Goal: Task Accomplishment & Management: Complete application form

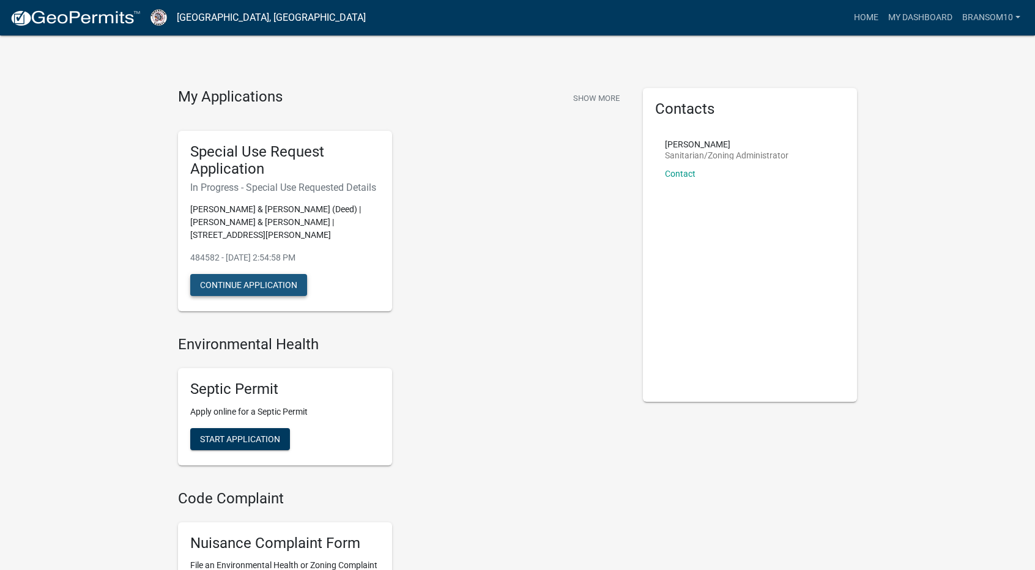
click at [248, 280] on button "Continue Application" at bounding box center [248, 285] width 117 height 22
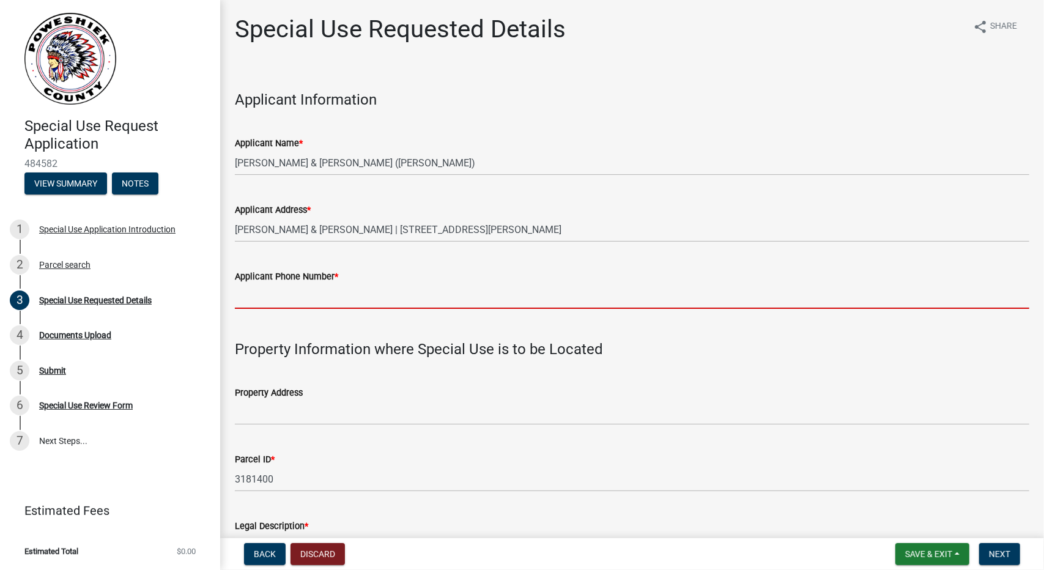
click at [327, 299] on input "Applicant Phone Number *" at bounding box center [632, 296] width 795 height 25
click at [468, 164] on input "DHOOGE CAMIEL J & DHOOGE LUCIANNE (Deed)" at bounding box center [632, 162] width 795 height 25
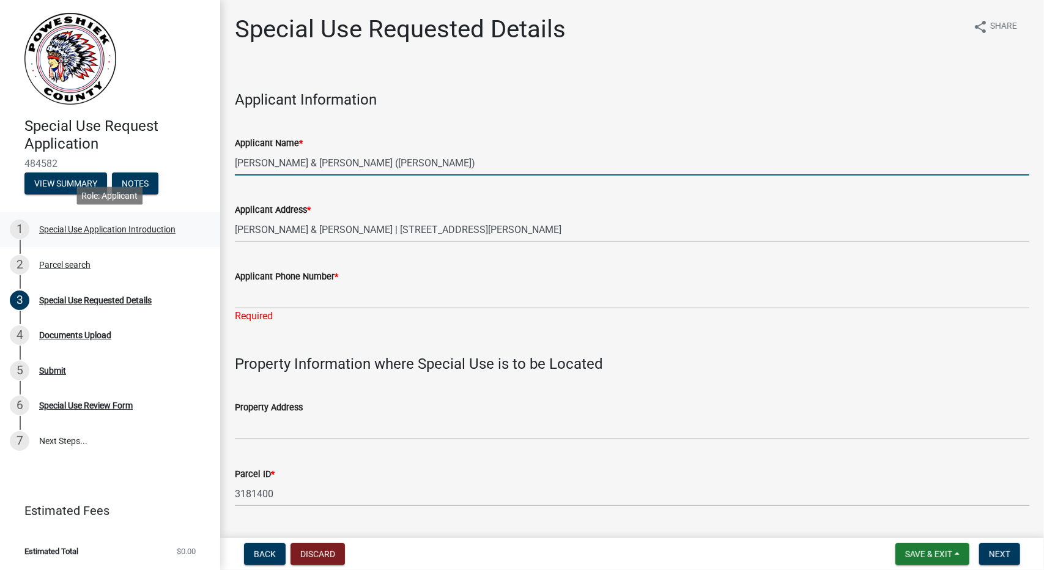
click at [66, 229] on div "Special Use Application Introduction" at bounding box center [107, 229] width 136 height 9
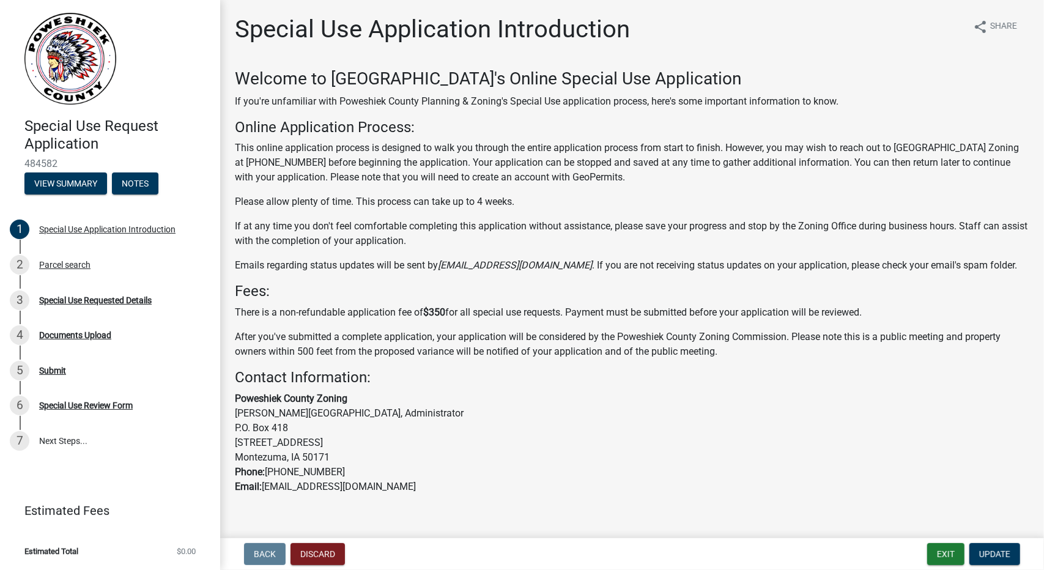
scroll to position [18, 0]
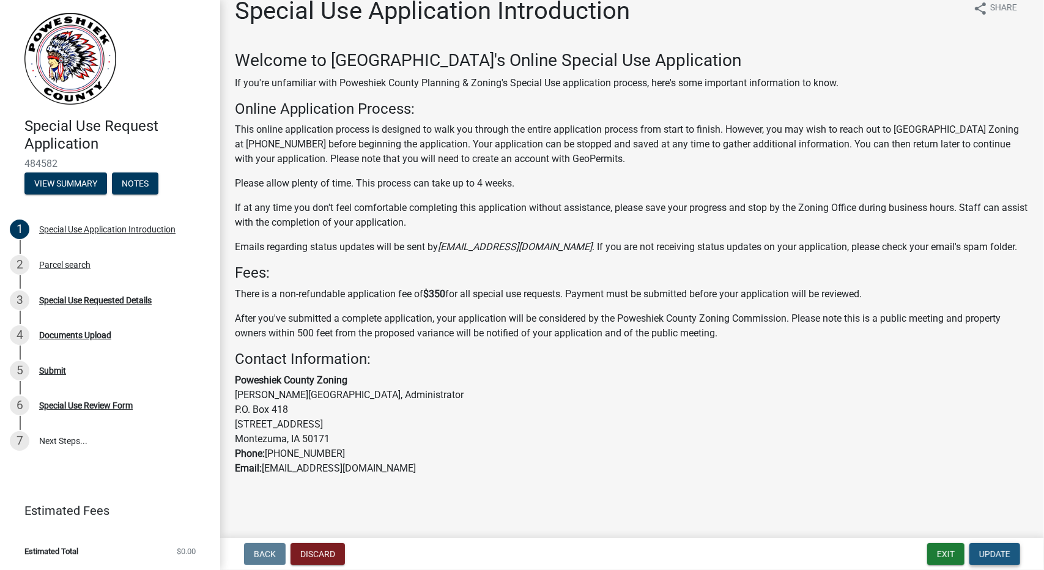
click at [1004, 554] on span "Update" at bounding box center [994, 554] width 31 height 10
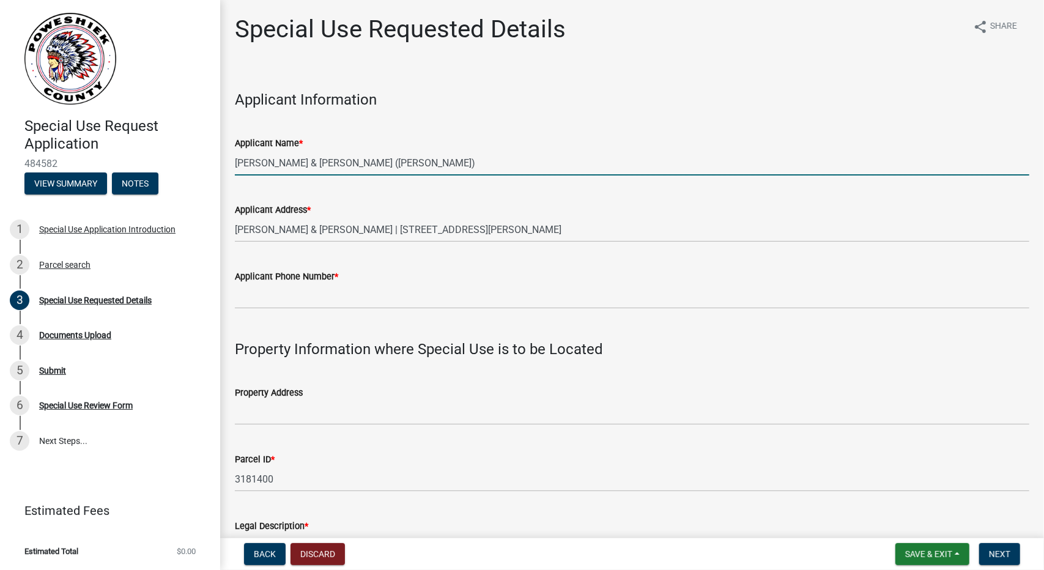
click at [351, 172] on input "DHOOGE CAMIEL J & DHOOGE LUCIANNE (Deed)" at bounding box center [632, 162] width 795 height 25
drag, startPoint x: 475, startPoint y: 165, endPoint x: 98, endPoint y: 167, distance: 376.8
click at [98, 167] on div "Special Use Request Application 484582 View Summary Notes 1 Special Use Applica…" at bounding box center [522, 285] width 1044 height 570
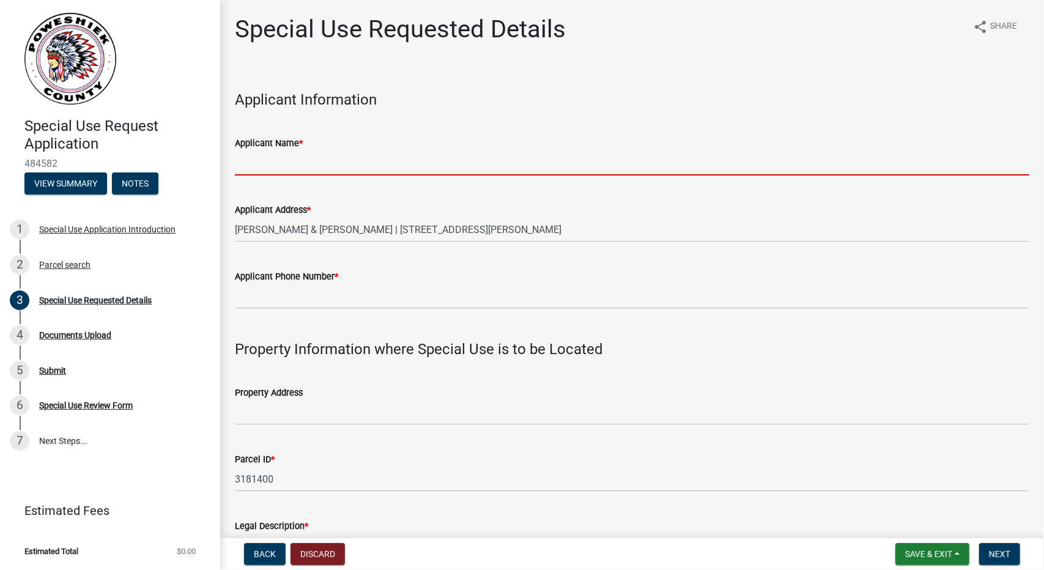
click at [312, 111] on wm-data-entity-input "Applicant Information" at bounding box center [632, 94] width 795 height 50
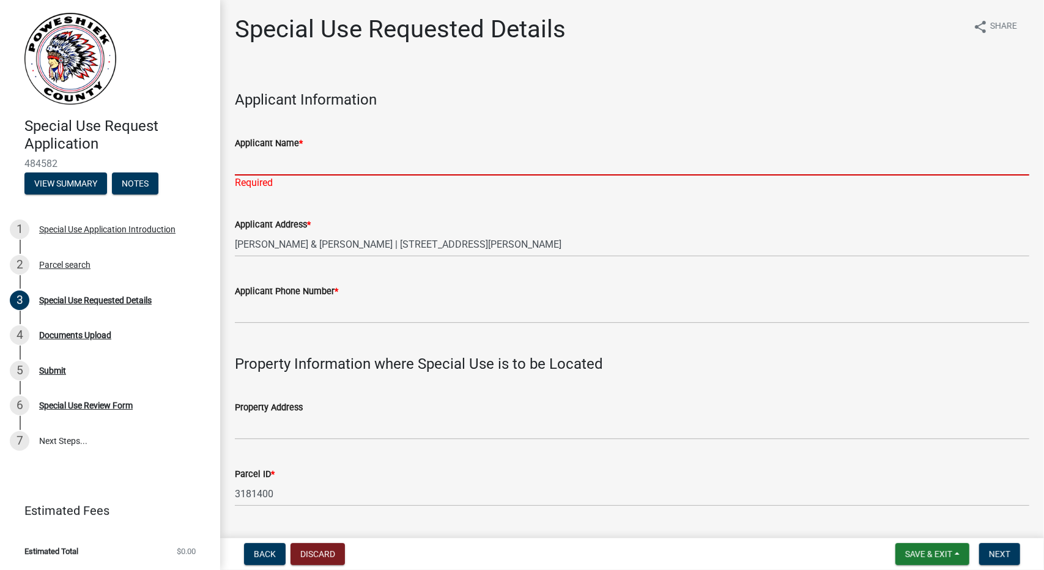
click at [285, 166] on input "Applicant Name *" at bounding box center [632, 162] width 795 height 25
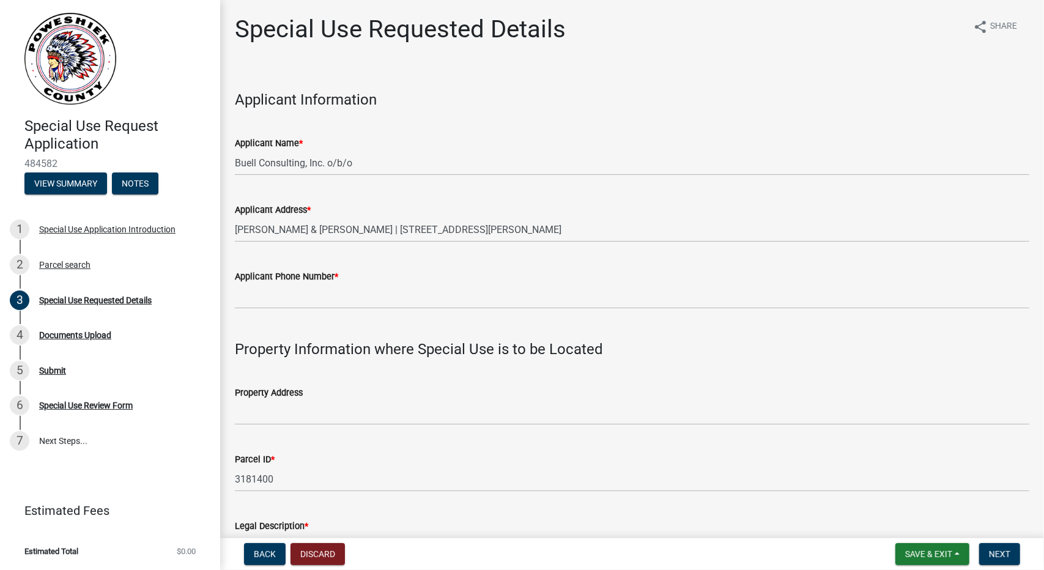
drag, startPoint x: 343, startPoint y: 114, endPoint x: 360, endPoint y: 146, distance: 35.6
click at [343, 114] on wm-data-entity-input "Applicant Information" at bounding box center [632, 94] width 795 height 50
click at [367, 169] on input "Buell Consulting, Inc. o/b/o" at bounding box center [632, 162] width 795 height 25
paste input "CitySwitch II-A, LLC"
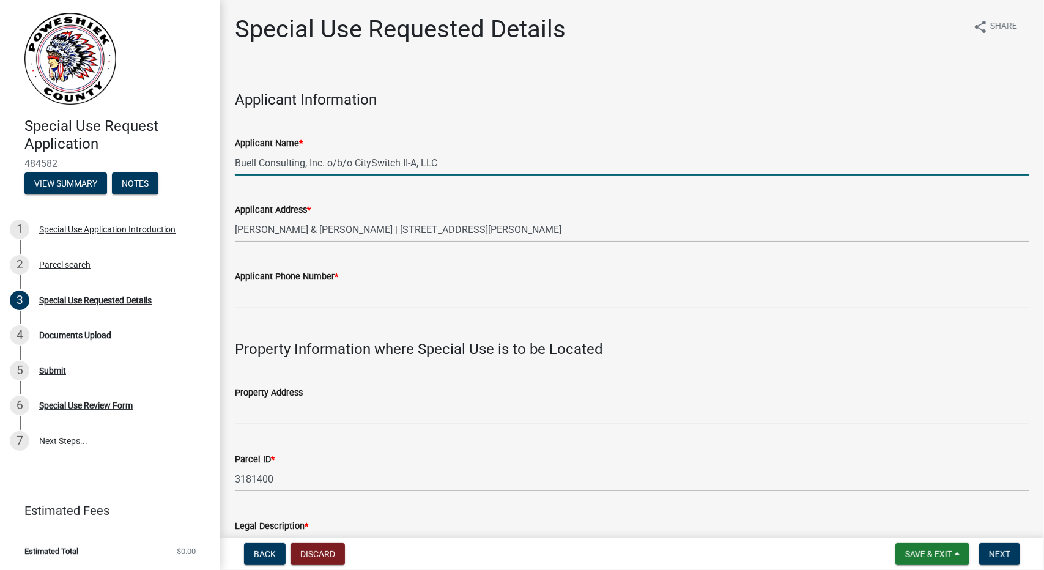
type input "Buell Consulting, Inc. o/b/o CitySwitch II-A, LLC"
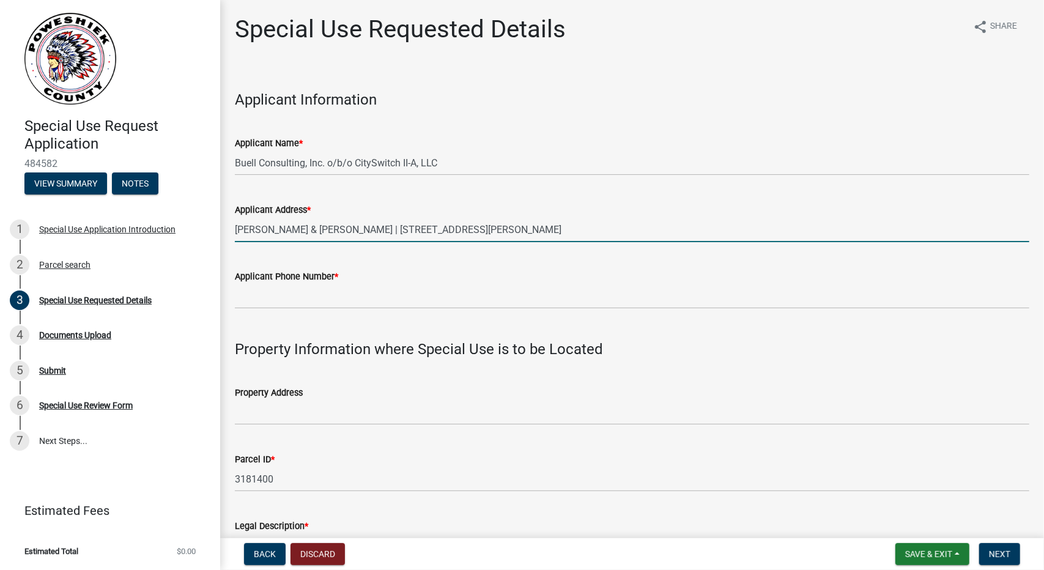
click at [322, 230] on input "DHOOGE CAMIEL J & DHOOGE LUCIANNE | 1369 420TH AVE | MALCOM, IA 50157" at bounding box center [632, 229] width 795 height 25
paste input "9973 Valley View Road Eden Prairie, MN 55344"
click at [411, 230] on input "9973 Valley View Road Eden Prairie, MN 55344" at bounding box center [632, 229] width 795 height 25
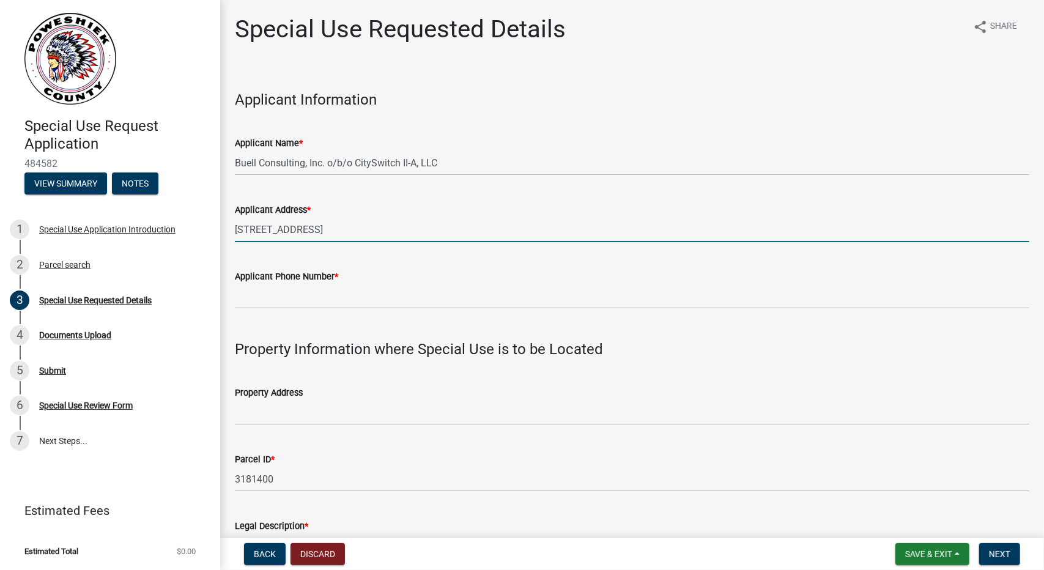
type input "9973 Valley View Road Eden Prairie, MN 55344"
click at [313, 286] on input "Applicant Phone Number *" at bounding box center [632, 296] width 795 height 25
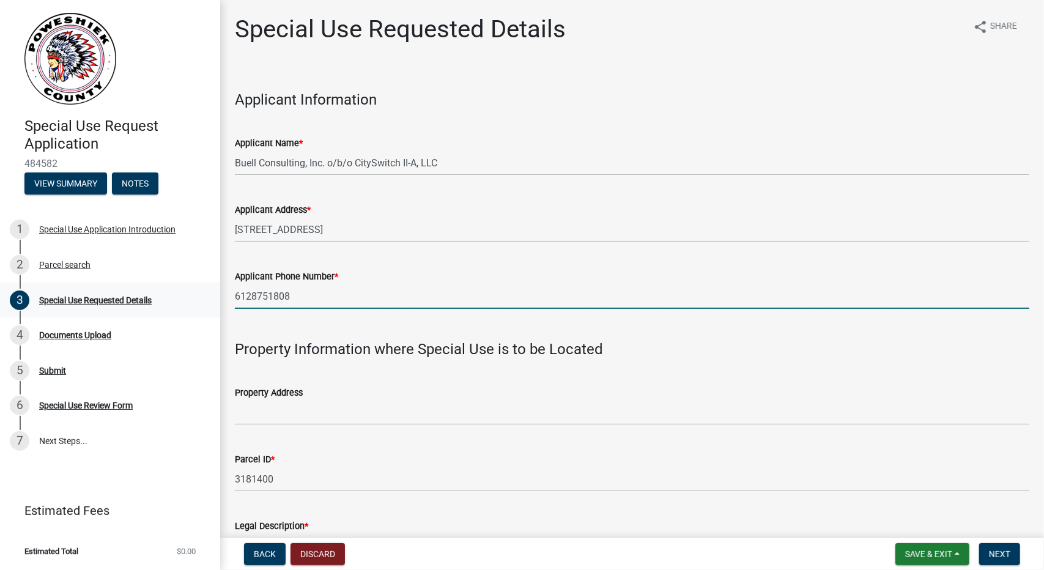
drag, startPoint x: 264, startPoint y: 295, endPoint x: 185, endPoint y: 283, distance: 79.3
click at [185, 288] on div "Special Use Request Application 484582 View Summary Notes 1 Special Use Applica…" at bounding box center [522, 285] width 1044 height 570
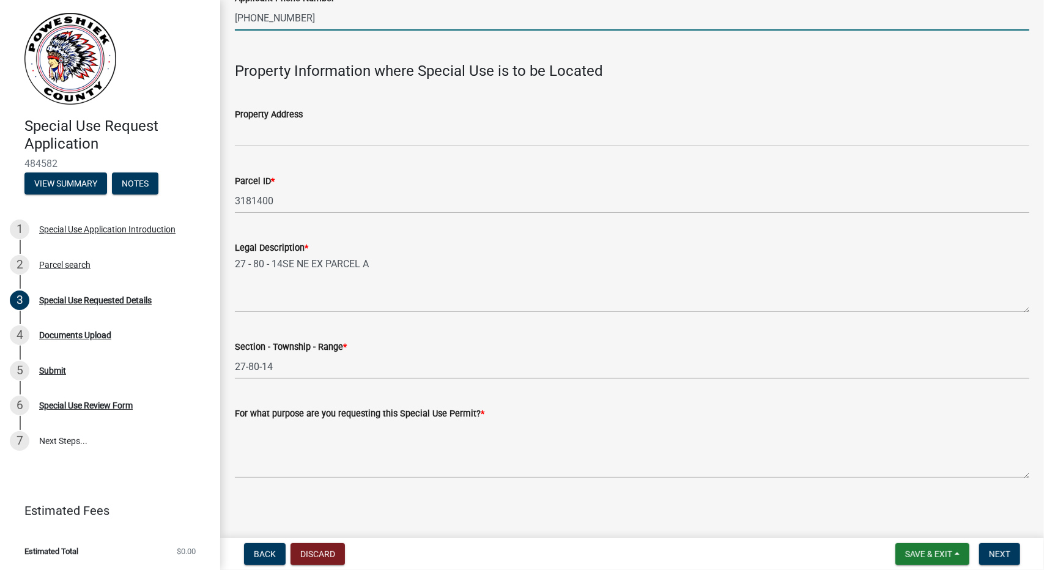
scroll to position [281, 0]
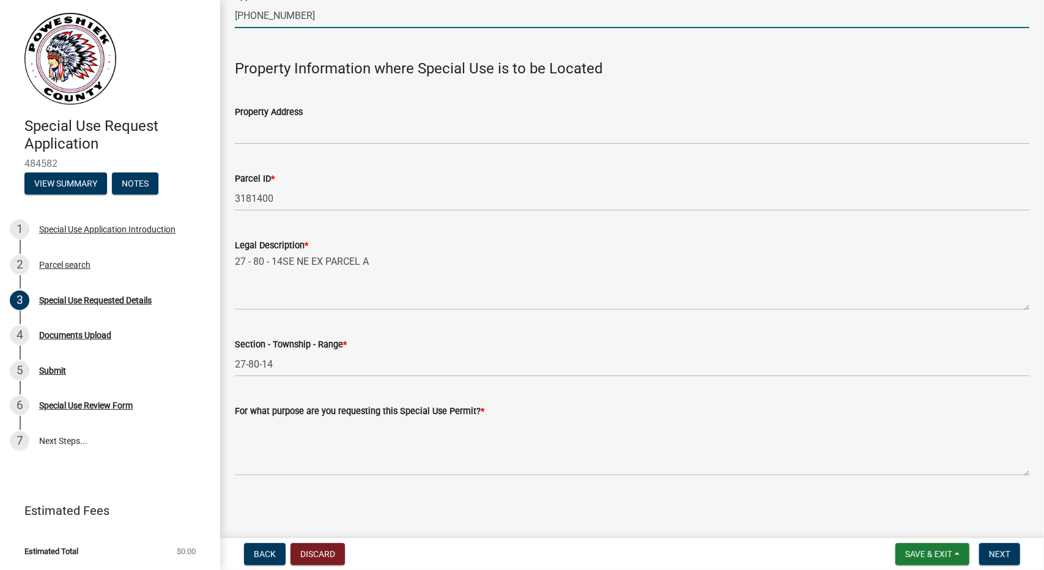
type input "(612) 875-1808"
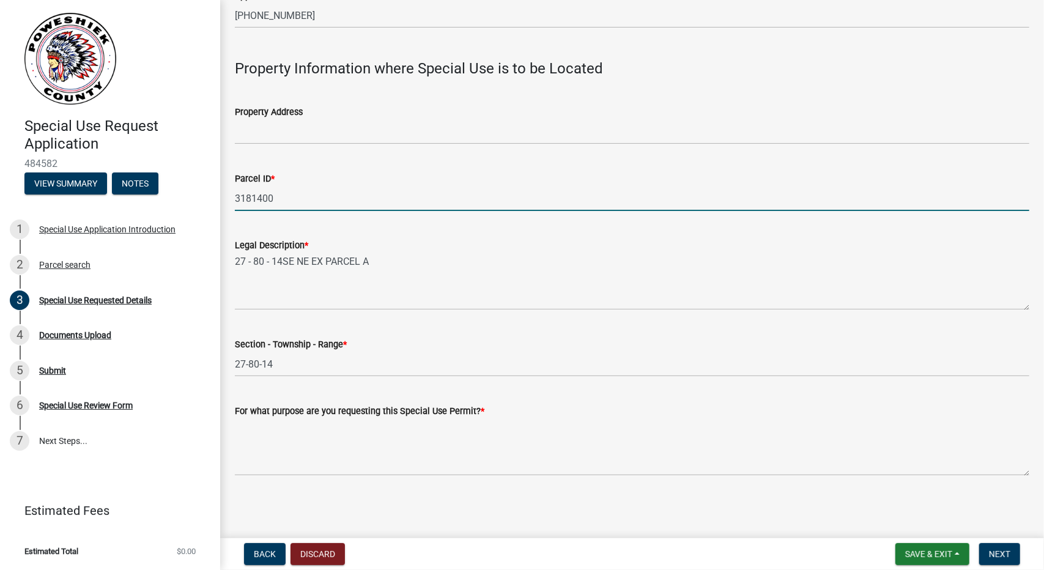
click at [276, 199] on input "3181400" at bounding box center [632, 198] width 795 height 25
paste input "00000000003181400"
drag, startPoint x: 308, startPoint y: 199, endPoint x: 64, endPoint y: 202, distance: 244.7
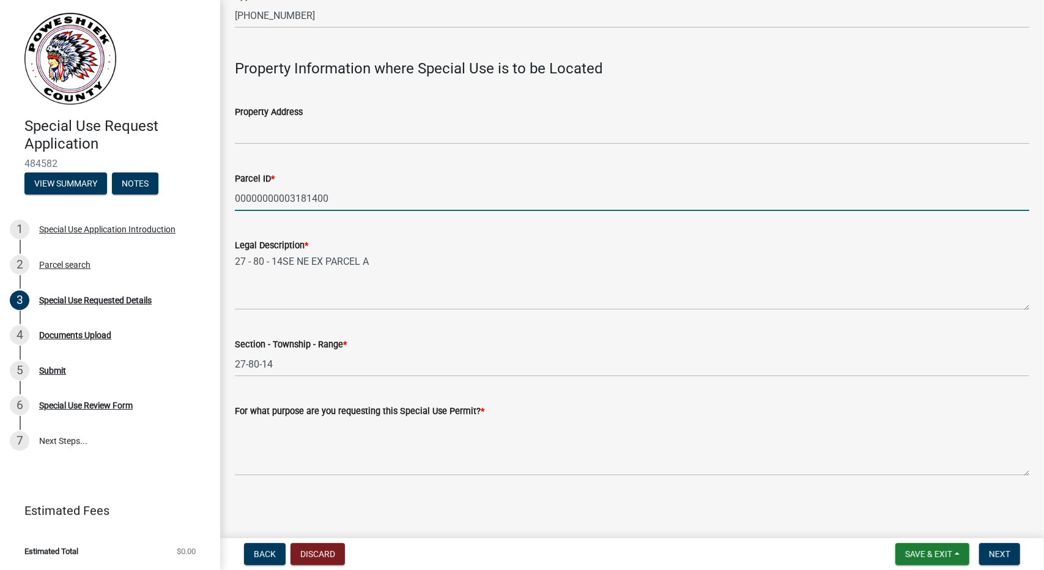
click at [62, 206] on div "Special Use Request Application 484582 View Summary Notes 1 Special Use Applica…" at bounding box center [522, 285] width 1044 height 570
type input "3181400"
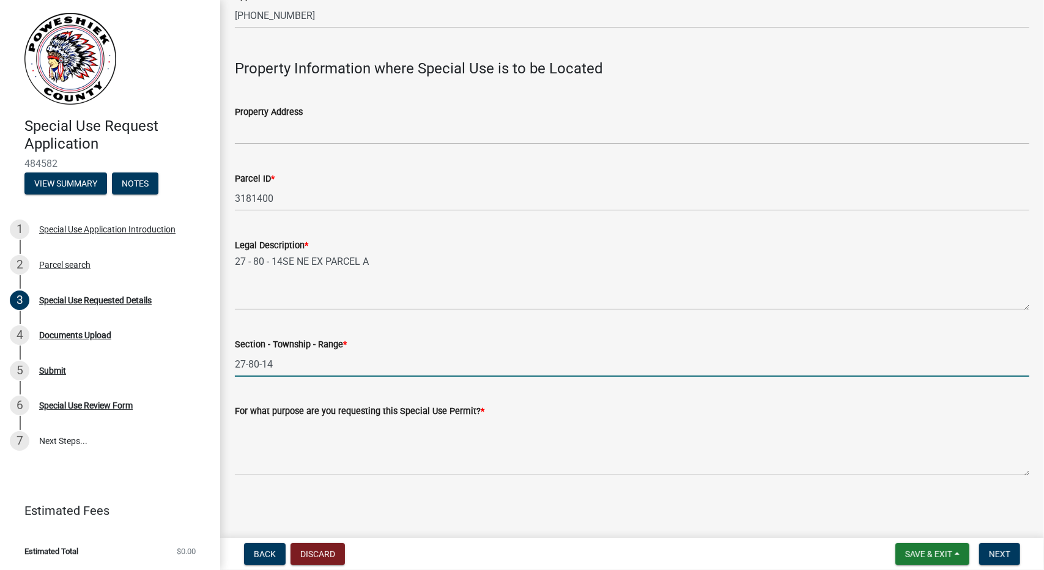
click at [259, 366] on input "27-80-14" at bounding box center [632, 364] width 795 height 25
click at [295, 365] on input "27-80N-14" at bounding box center [632, 364] width 795 height 25
type input "27-80N-14W"
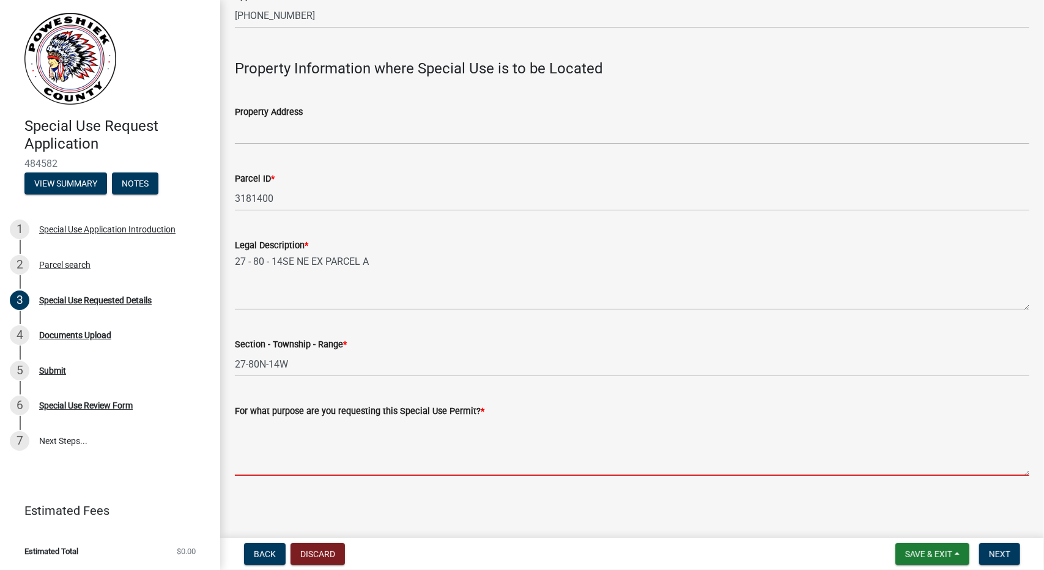
click at [295, 462] on textarea "For what purpose are you requesting this Special Use Permit? *" at bounding box center [632, 446] width 795 height 57
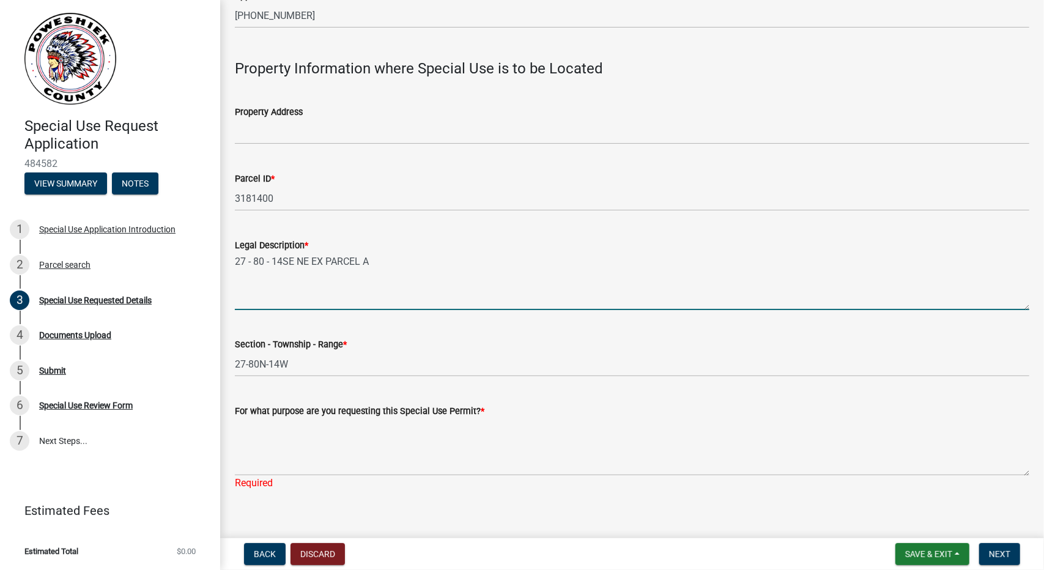
drag, startPoint x: 314, startPoint y: 299, endPoint x: 314, endPoint y: 292, distance: 6.8
click at [314, 299] on textarea "27 - 80 - 14SE NE EX PARCEL A" at bounding box center [632, 281] width 795 height 57
click at [314, 264] on textarea "27 - 80 - 14SE NE EX PARCEL A" at bounding box center [632, 281] width 795 height 57
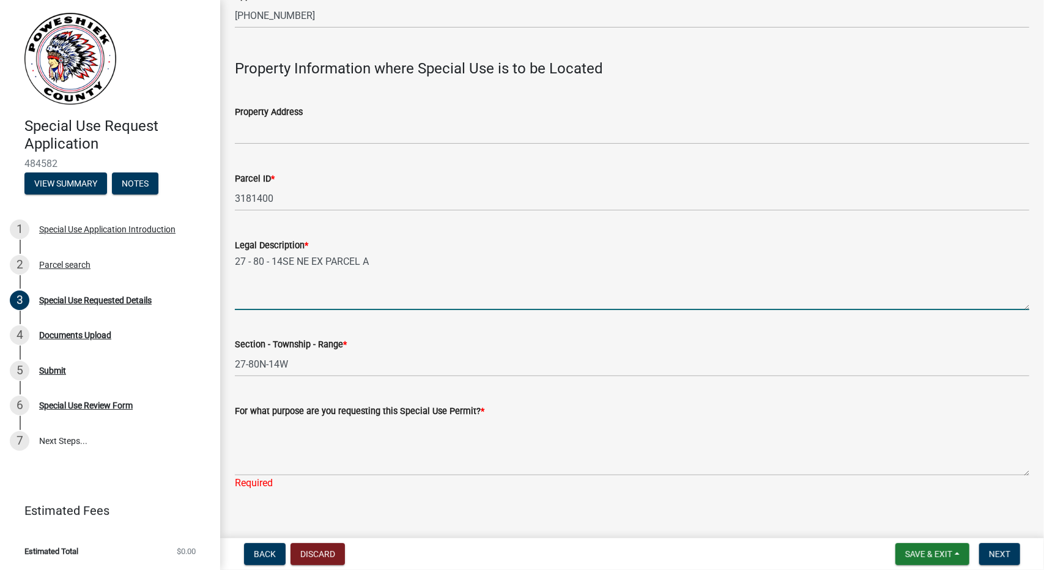
paste textarea "THE SOUTH HALF OF THE NORTHEAST QUARTER EXCEPT PARCEL “A” IN THE SOUTHEAST QUAR…"
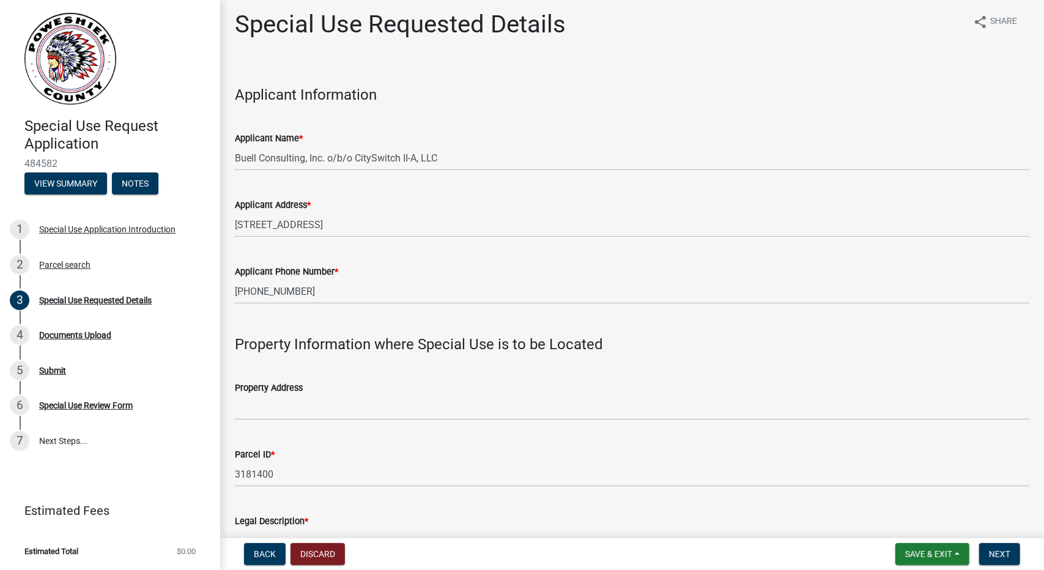
scroll to position [0, 0]
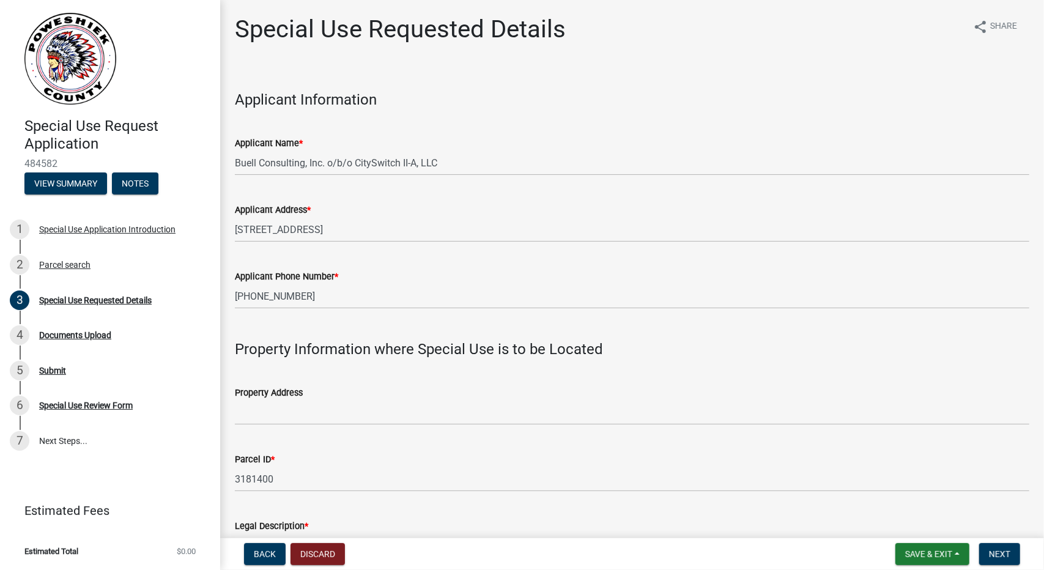
type textarea "THE SOUTH HALF OF THE NORTHEAST QUARTER EXCEPT PARCEL “A” IN THE SOUTHEAST QUAR…"
click at [310, 407] on input "Property Address" at bounding box center [632, 412] width 795 height 25
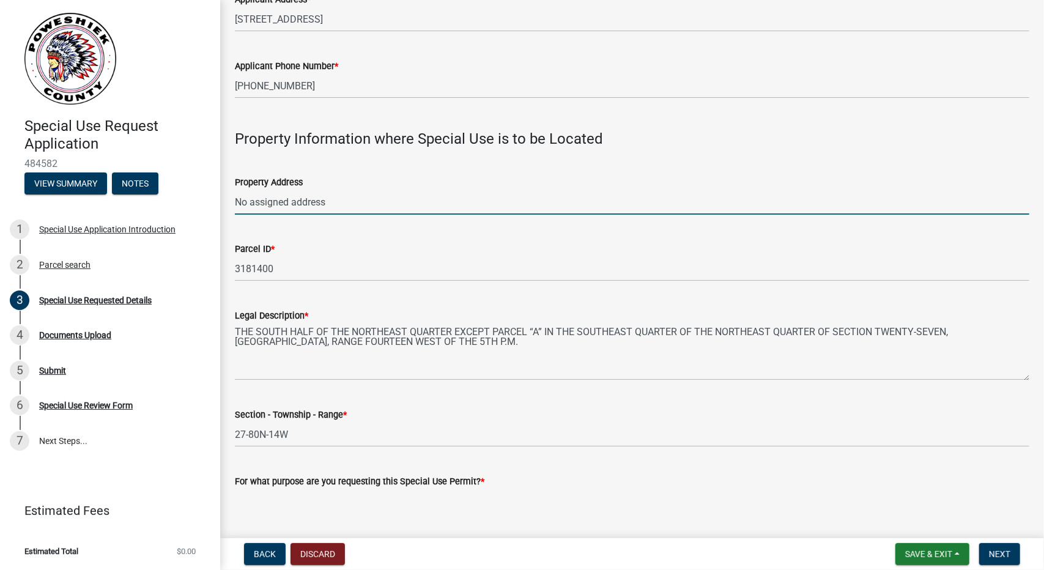
scroll to position [295, 0]
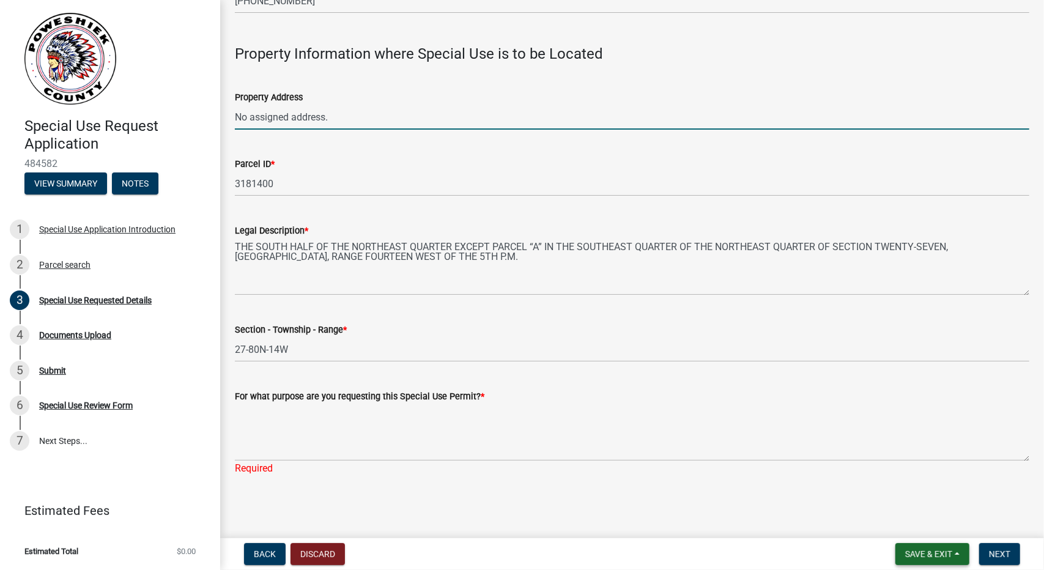
type input "No assigned address."
click at [956, 555] on button "Save & Exit" at bounding box center [933, 554] width 74 height 22
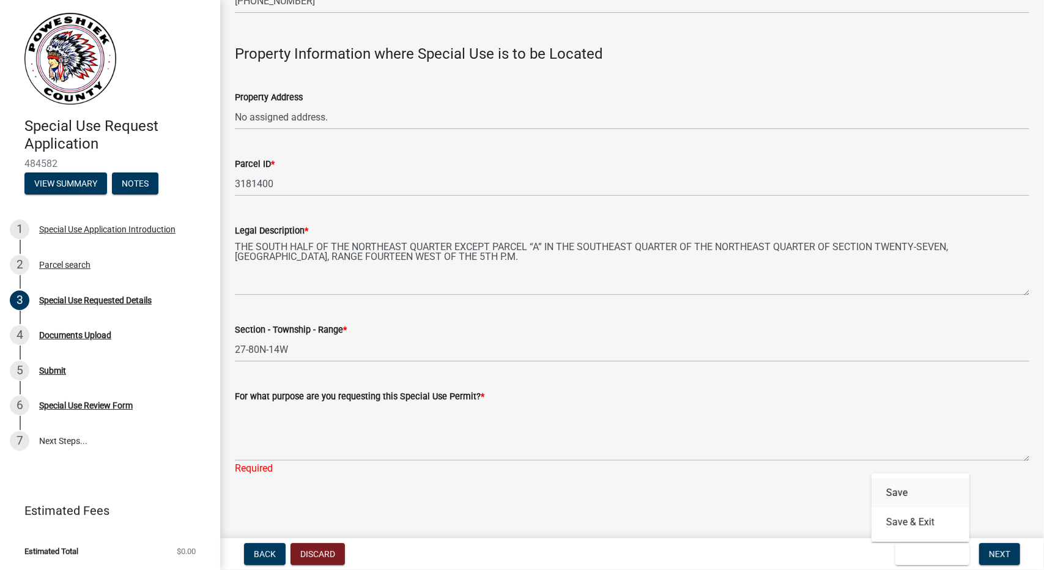
click at [905, 489] on button "Save" at bounding box center [921, 492] width 98 height 29
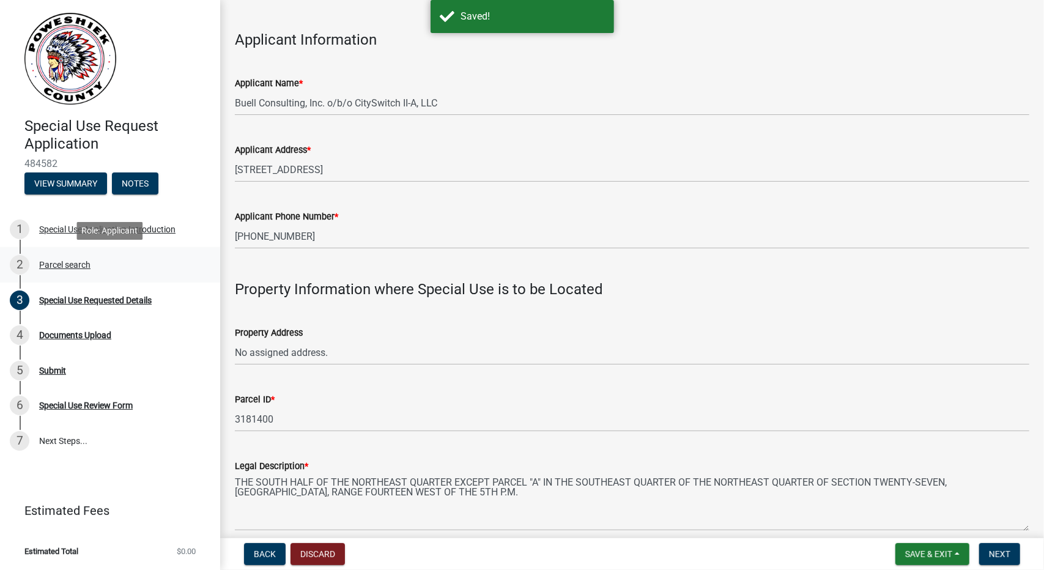
scroll to position [61, 0]
click at [55, 267] on div "Parcel search" at bounding box center [64, 265] width 51 height 9
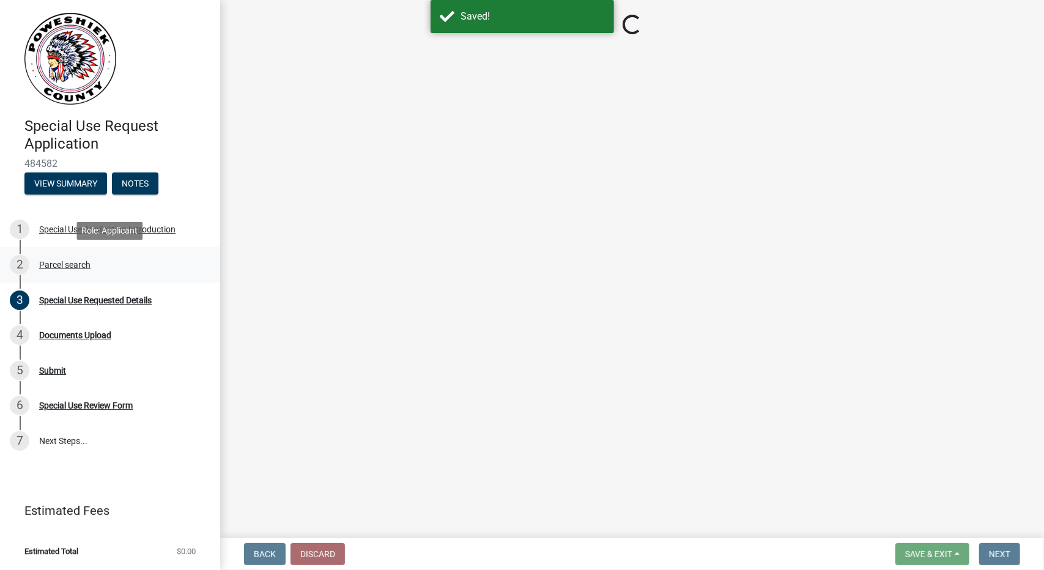
scroll to position [0, 0]
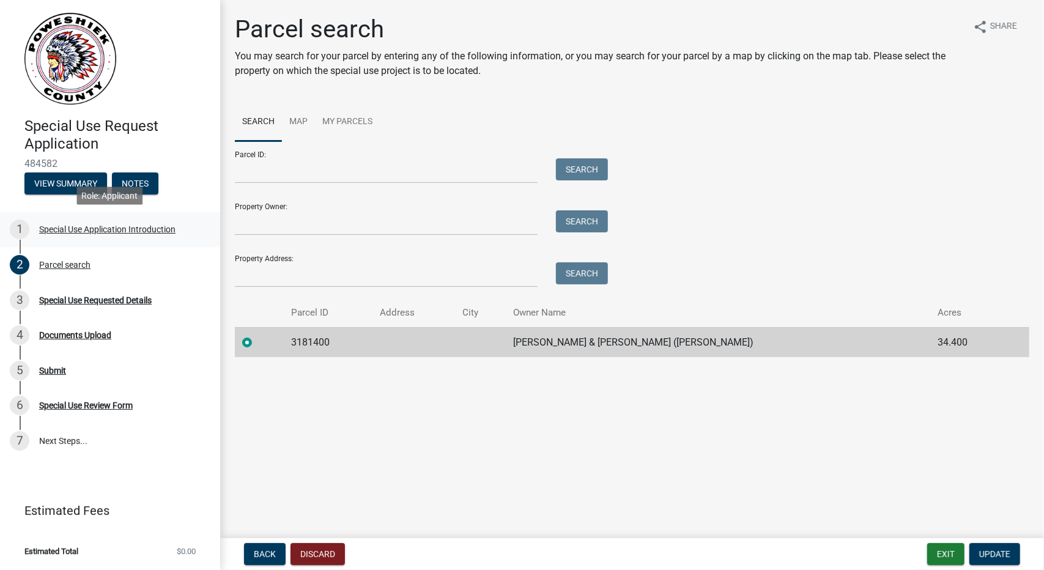
click at [71, 229] on div "Special Use Application Introduction" at bounding box center [107, 229] width 136 height 9
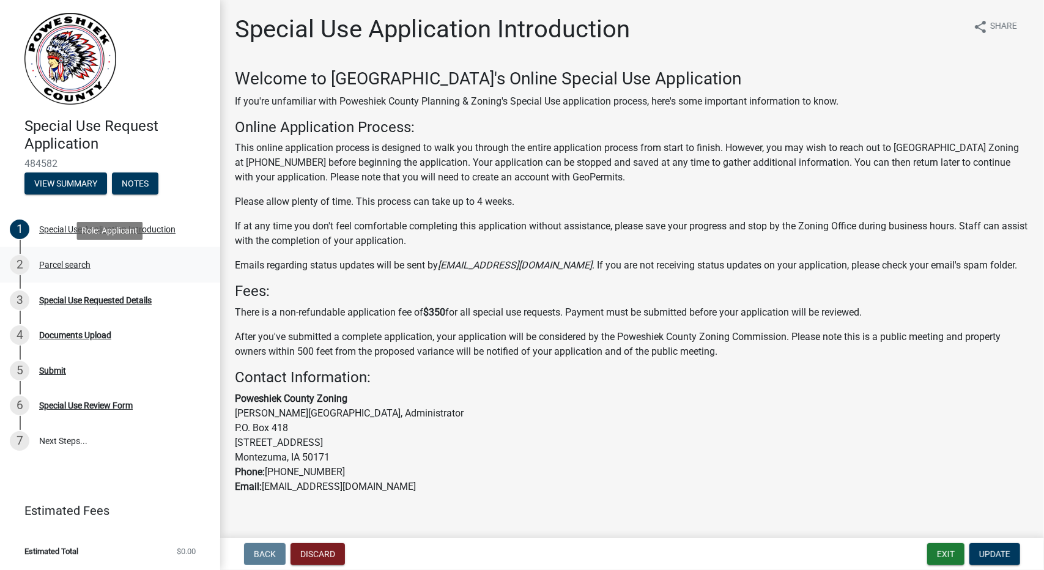
click at [75, 265] on div "Parcel search" at bounding box center [64, 265] width 51 height 9
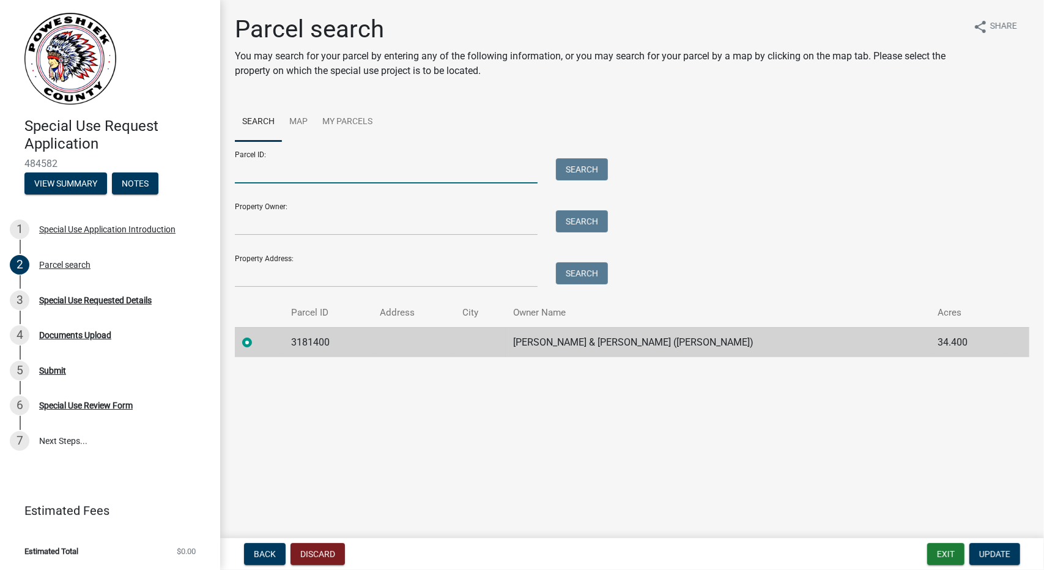
click at [333, 168] on input "Parcel ID:" at bounding box center [386, 170] width 303 height 25
paste input "THE SOUTH HALF OF THE NORTHEAST QUARTER EXCEPT PARCEL “A” IN THE SOUTHEAST QUAR…"
type input "THE SOUTH HALF OF THE NORTHEAST QUARTER EXCEPT PARCEL “A” IN THE SOUTHEAST QUAR…"
click at [992, 558] on span "Update" at bounding box center [994, 554] width 31 height 10
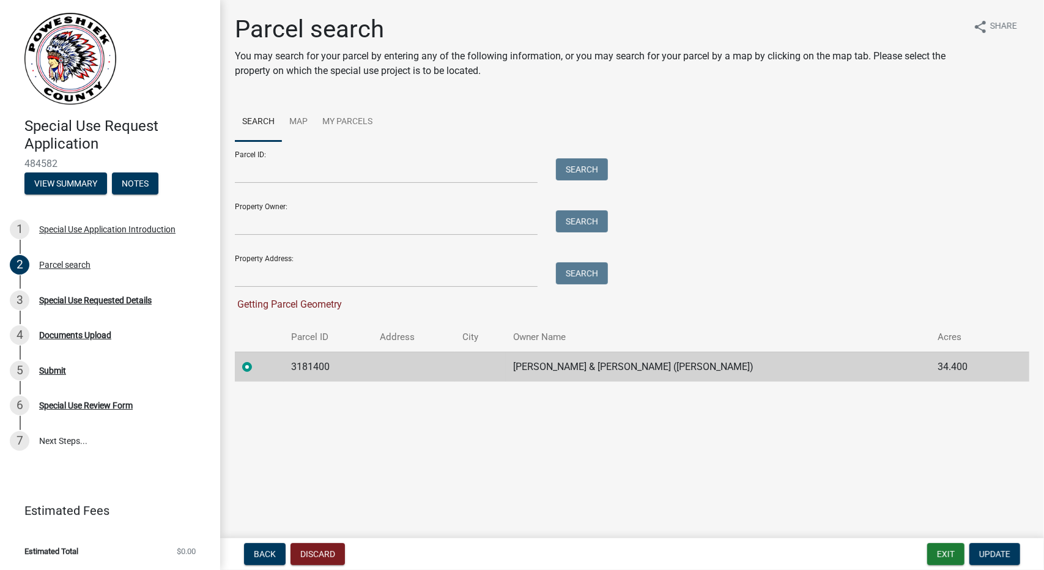
click at [385, 369] on td at bounding box center [414, 367] width 83 height 30
click at [692, 428] on main "Parcel search You may search for your parcel by entering any of the following i…" at bounding box center [632, 266] width 824 height 533
click at [76, 299] on div "Special Use Requested Details" at bounding box center [95, 300] width 113 height 9
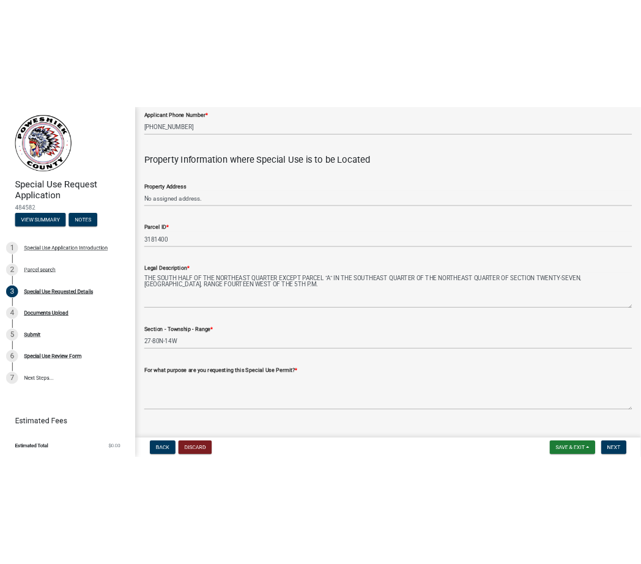
scroll to position [281, 0]
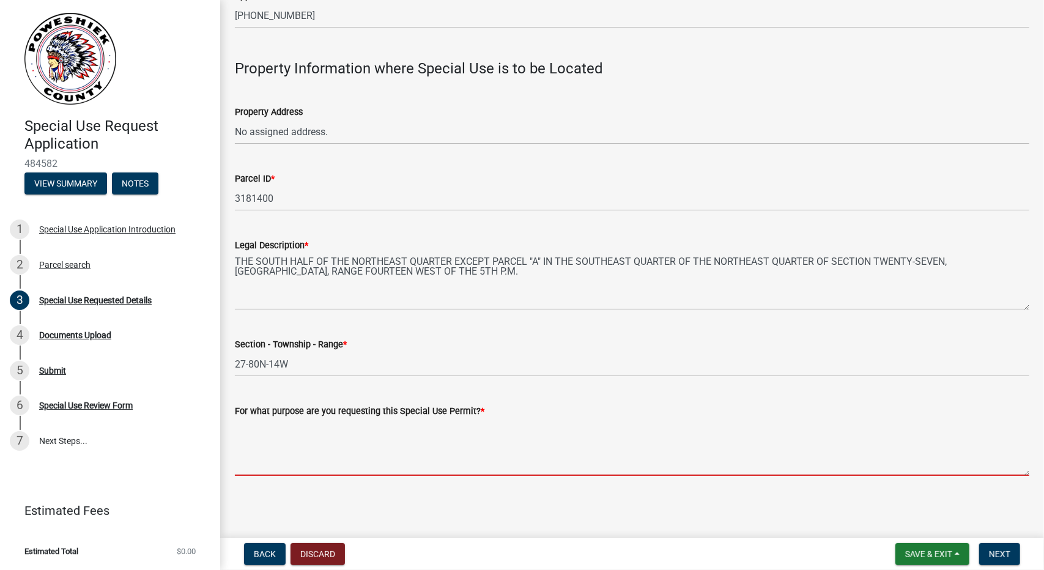
click at [368, 442] on textarea "For what purpose are you requesting this Special Use Permit? *" at bounding box center [632, 446] width 795 height 57
click at [286, 462] on textarea "For what purpose are you requesting this Special Use Permit? *" at bounding box center [632, 446] width 795 height 57
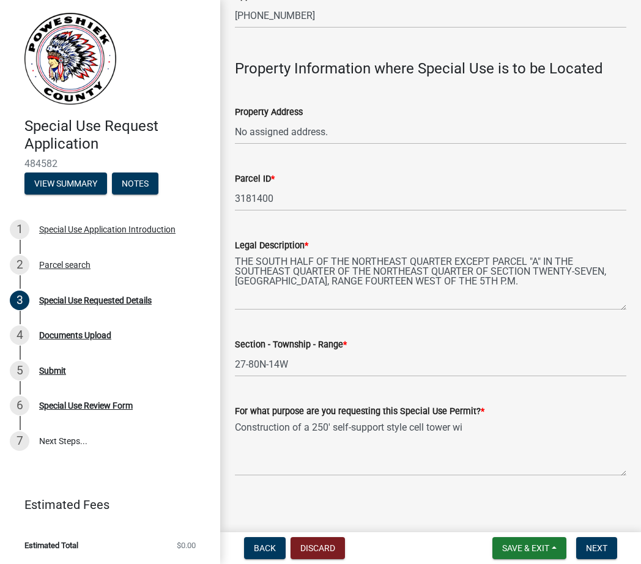
click at [7, 130] on header "Special Use Request Application 484582 View Summary Notes" at bounding box center [110, 103] width 220 height 207
click at [476, 429] on textarea "Construction of a 250' self-support style cell tower wi" at bounding box center [430, 446] width 391 height 57
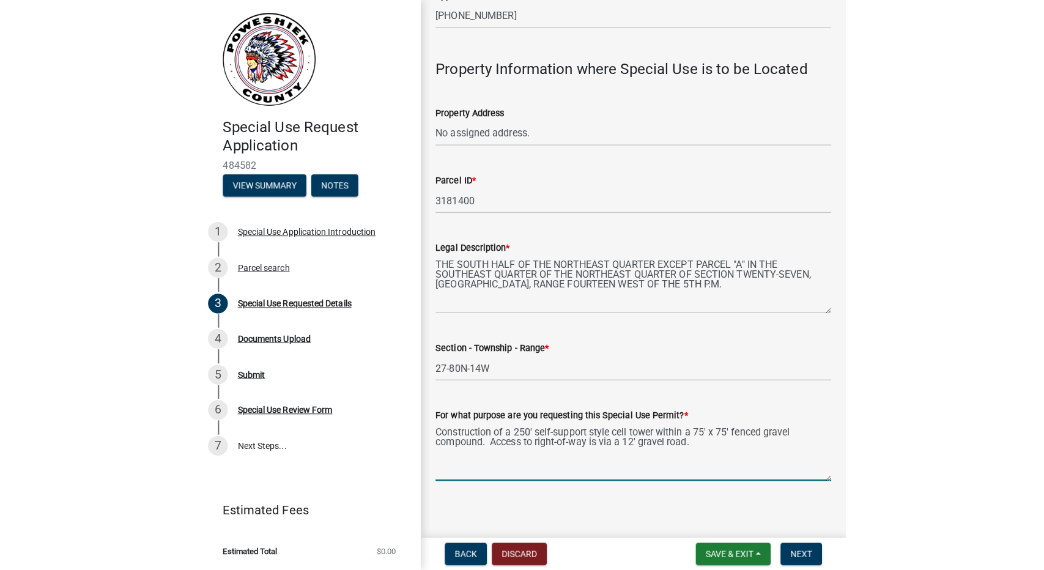
scroll to position [281, 0]
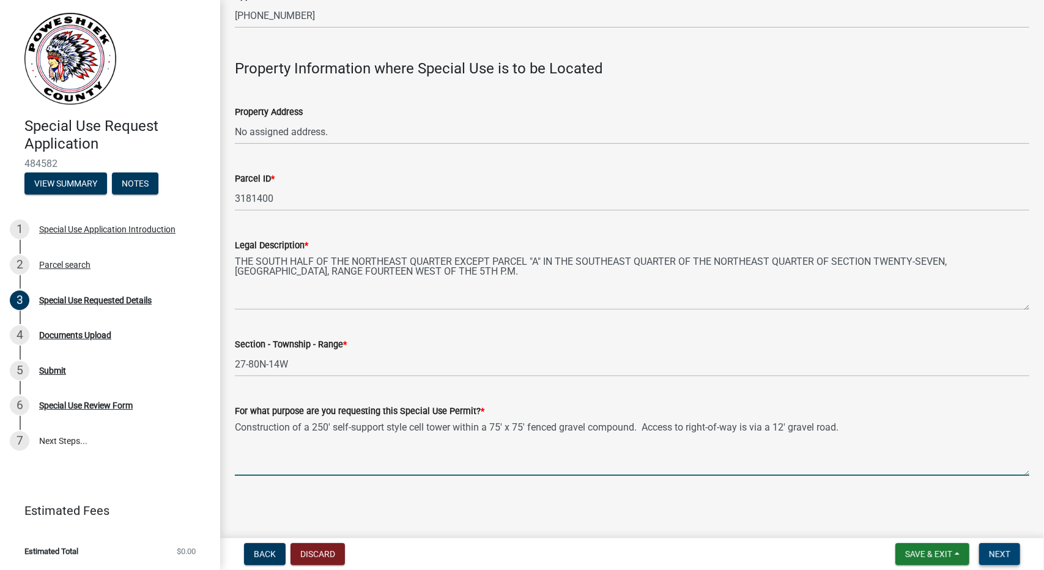
type textarea "Construction of a 250' self-support style cell tower within a 75' x 75' fenced …"
click at [1012, 557] on button "Next" at bounding box center [999, 554] width 41 height 22
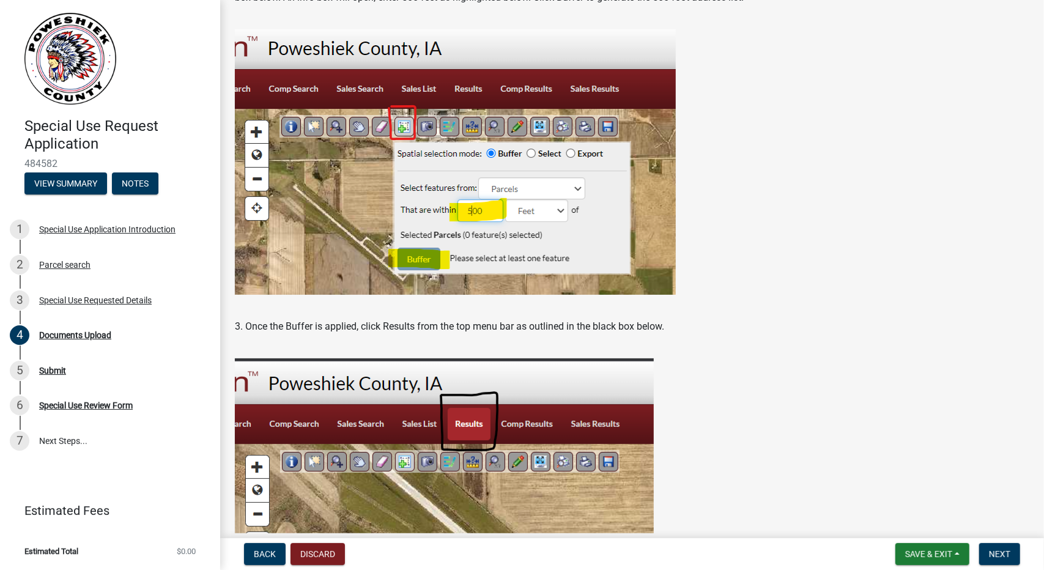
scroll to position [0, 0]
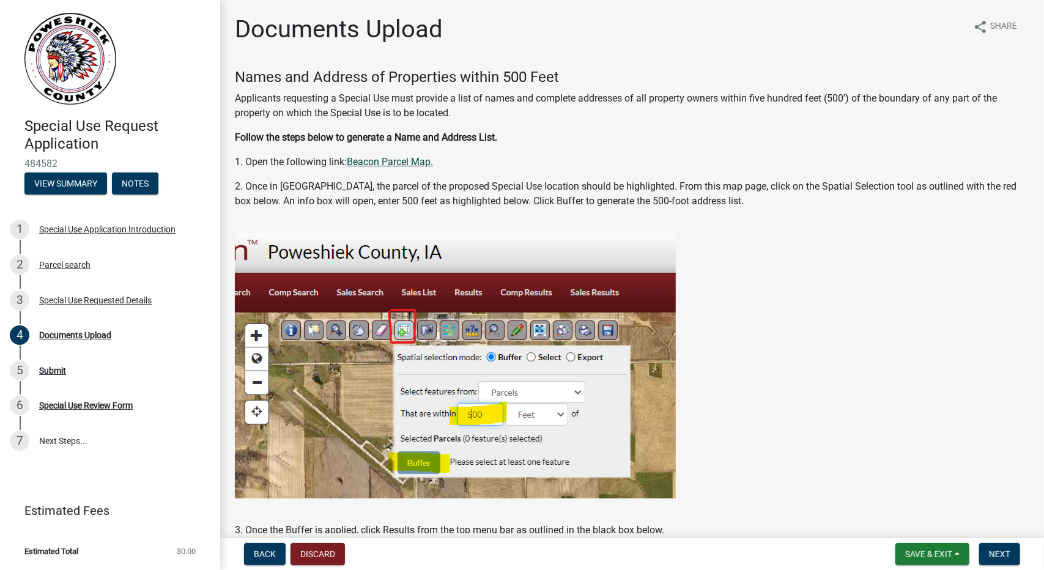
click at [374, 163] on link "Beacon Parcel Map." at bounding box center [390, 162] width 86 height 12
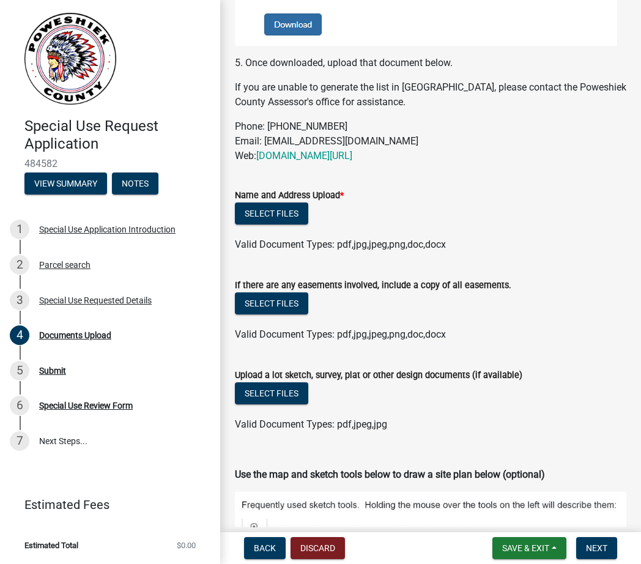
scroll to position [985, 0]
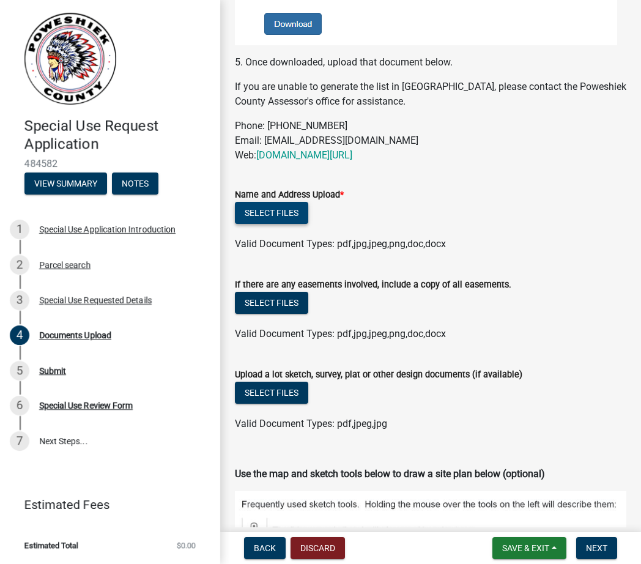
click at [285, 206] on button "Select files" at bounding box center [271, 213] width 73 height 22
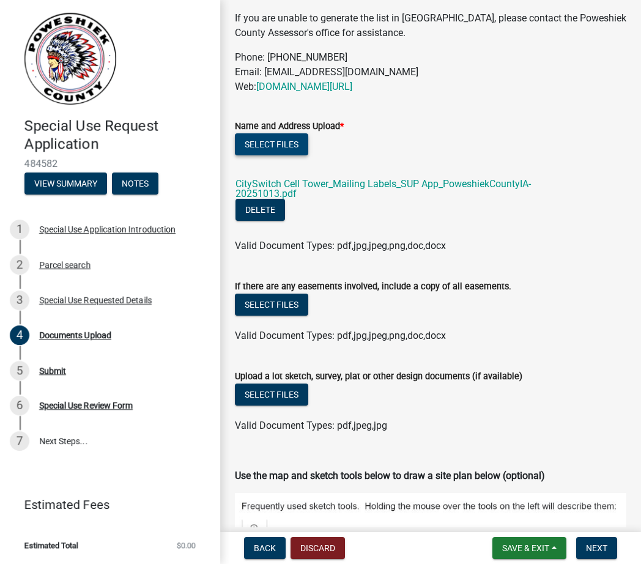
scroll to position [1053, 0]
click at [273, 294] on button "Select files" at bounding box center [271, 305] width 73 height 22
click at [296, 294] on button "Select files" at bounding box center [271, 305] width 73 height 22
click at [264, 294] on button "Select files" at bounding box center [271, 305] width 73 height 22
click at [280, 295] on button "Select files" at bounding box center [271, 305] width 73 height 22
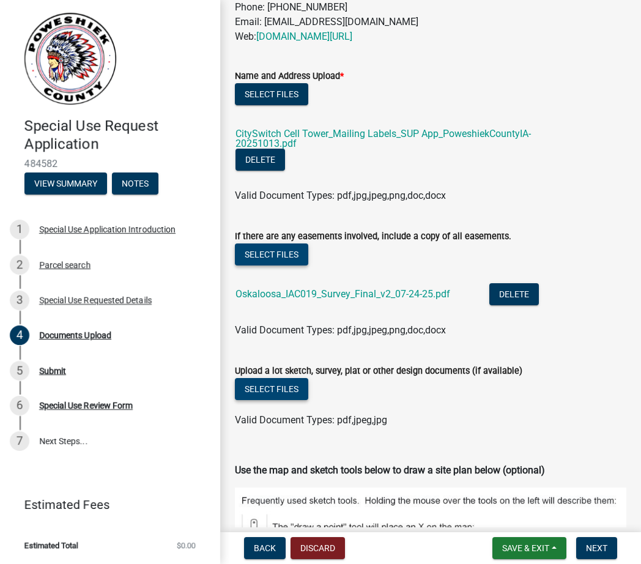
scroll to position [1103, 0]
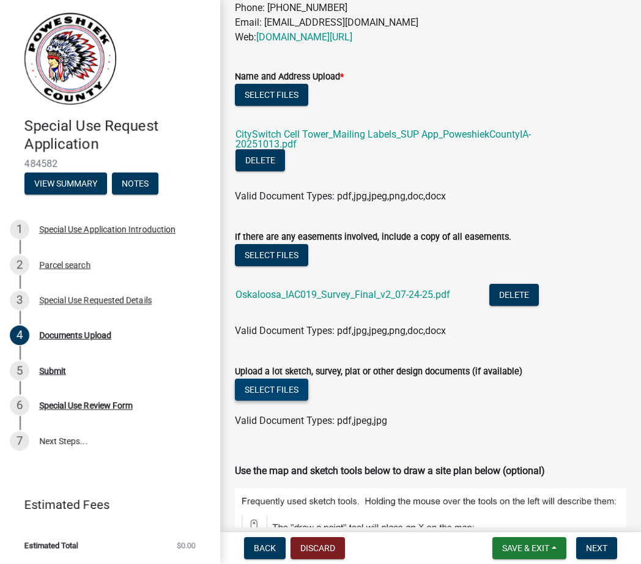
click at [283, 379] on button "Select files" at bounding box center [271, 390] width 73 height 22
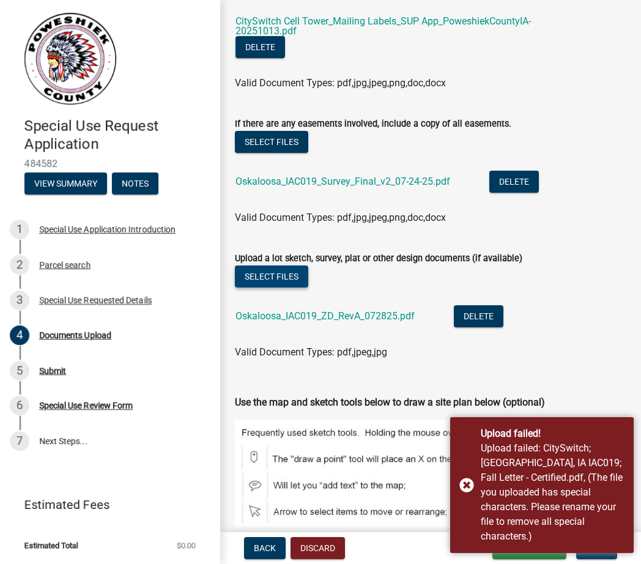
scroll to position [1217, 0]
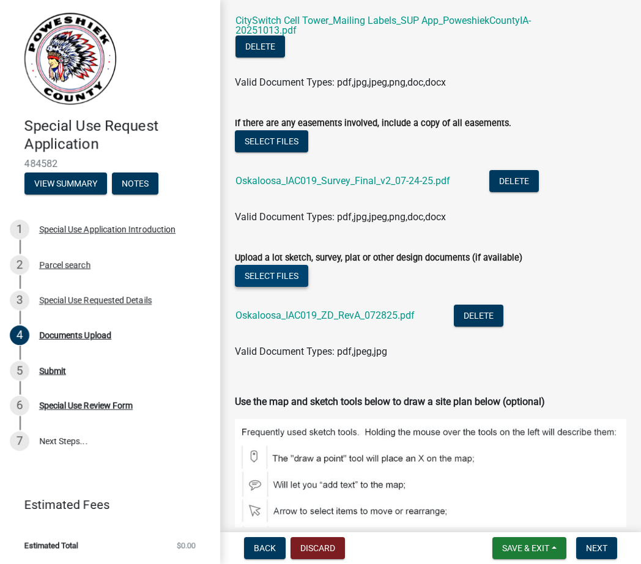
click at [266, 265] on button "Select files" at bounding box center [271, 276] width 73 height 22
click at [287, 269] on button "Select files" at bounding box center [271, 276] width 73 height 22
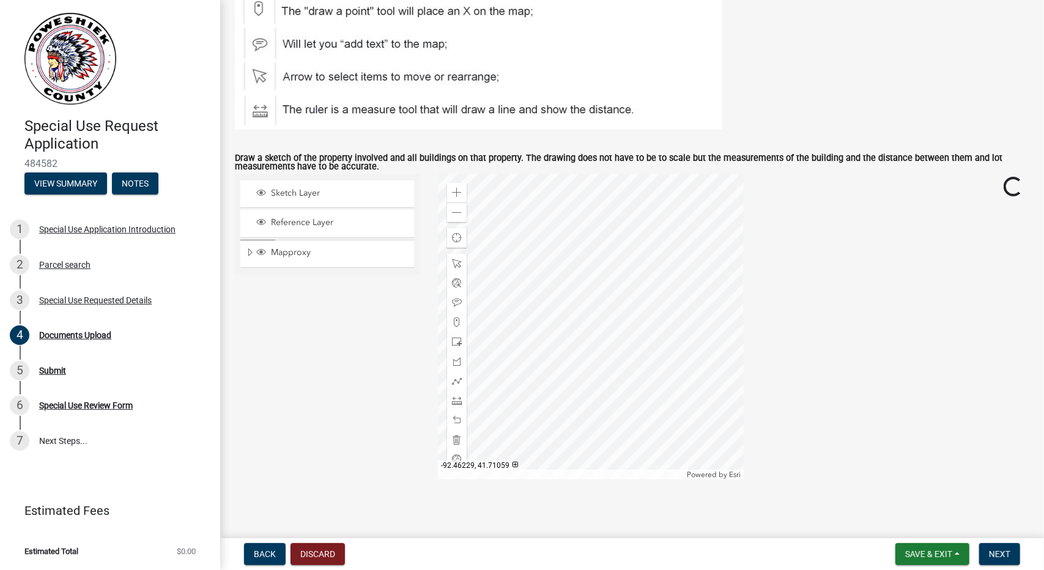
scroll to position [1654, 0]
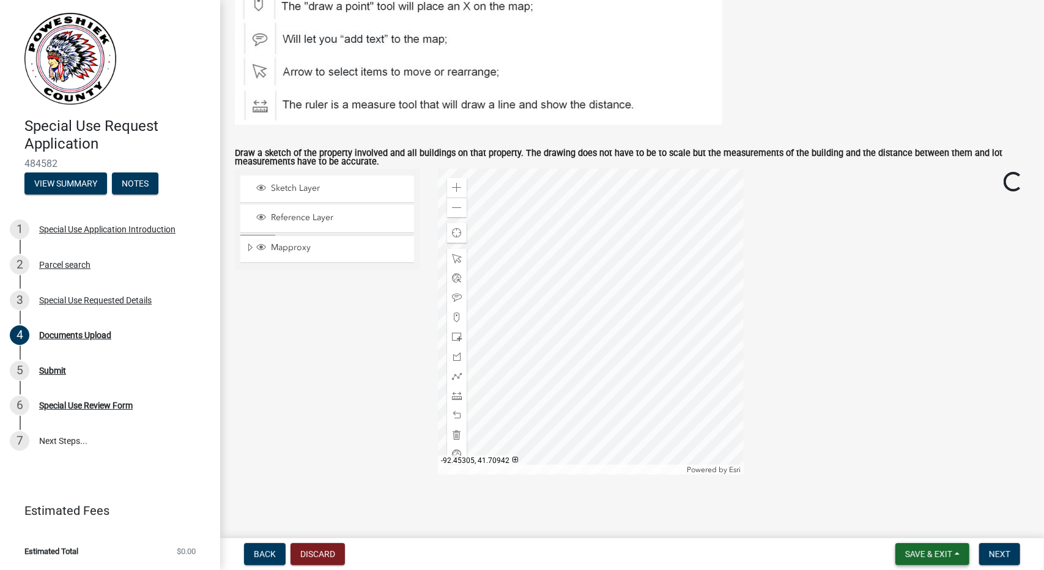
click at [955, 554] on button "Save & Exit" at bounding box center [933, 554] width 74 height 22
click at [905, 496] on button "Save" at bounding box center [921, 492] width 98 height 29
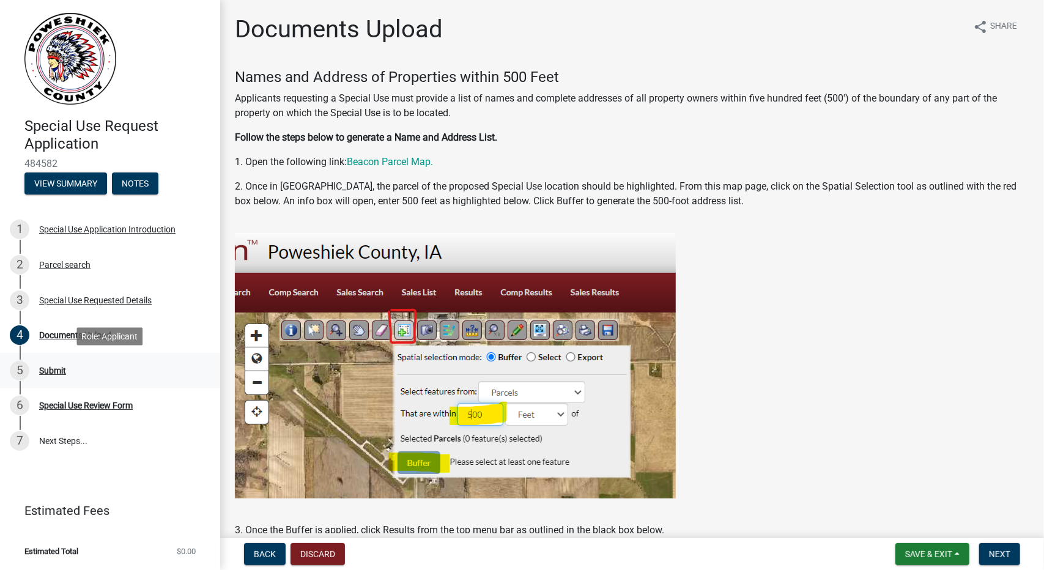
click at [56, 368] on div "Submit" at bounding box center [52, 370] width 27 height 9
click at [998, 557] on span "Next" at bounding box center [999, 554] width 21 height 10
click at [561, 161] on p "1. Open the following link: Beacon Parcel Map." at bounding box center [632, 162] width 795 height 15
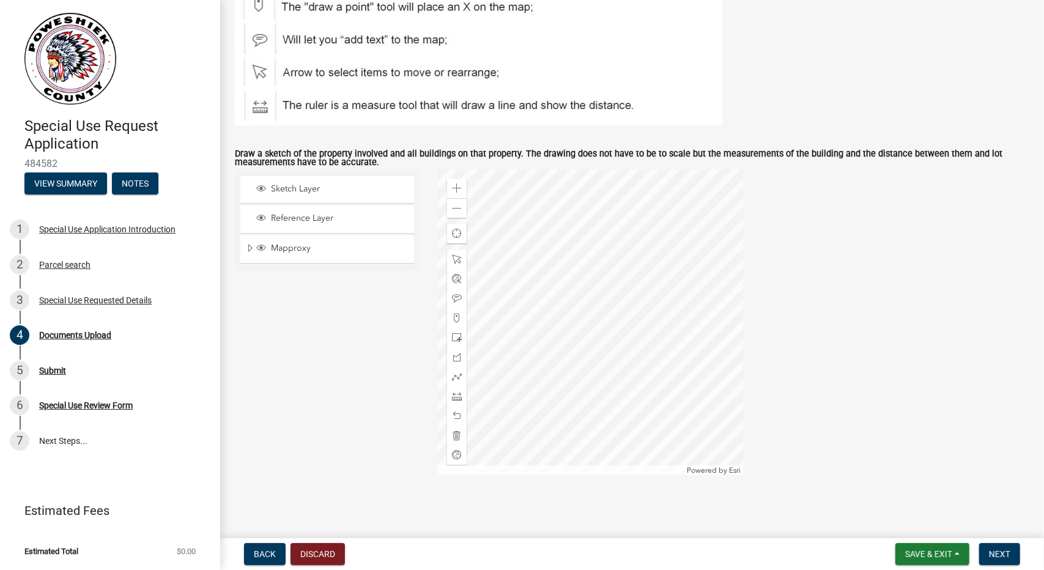
scroll to position [1654, 0]
click at [645, 265] on div at bounding box center [591, 322] width 306 height 306
click at [1001, 553] on span "Next" at bounding box center [999, 554] width 21 height 10
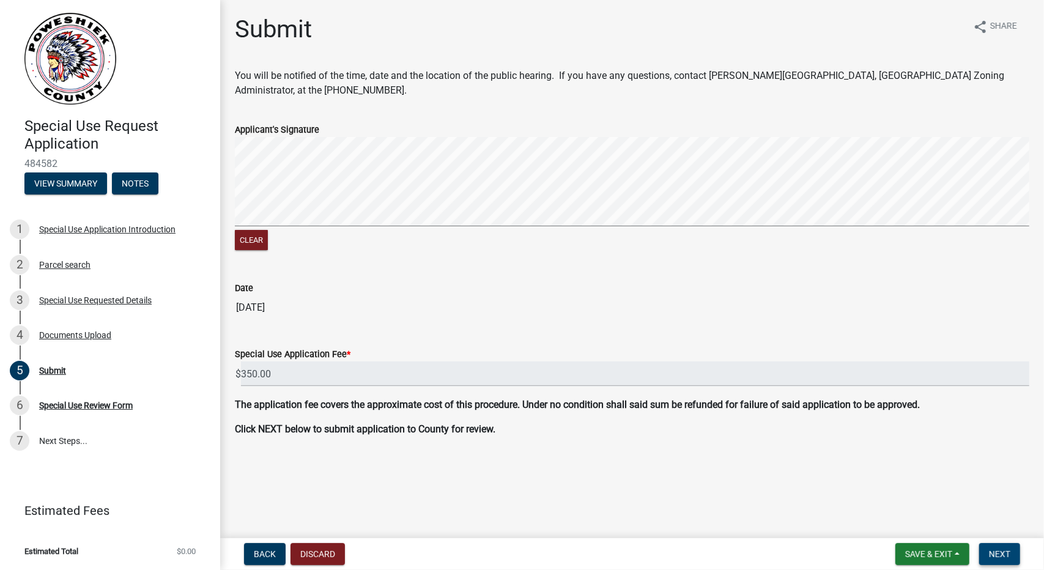
click at [992, 554] on span "Next" at bounding box center [999, 554] width 21 height 10
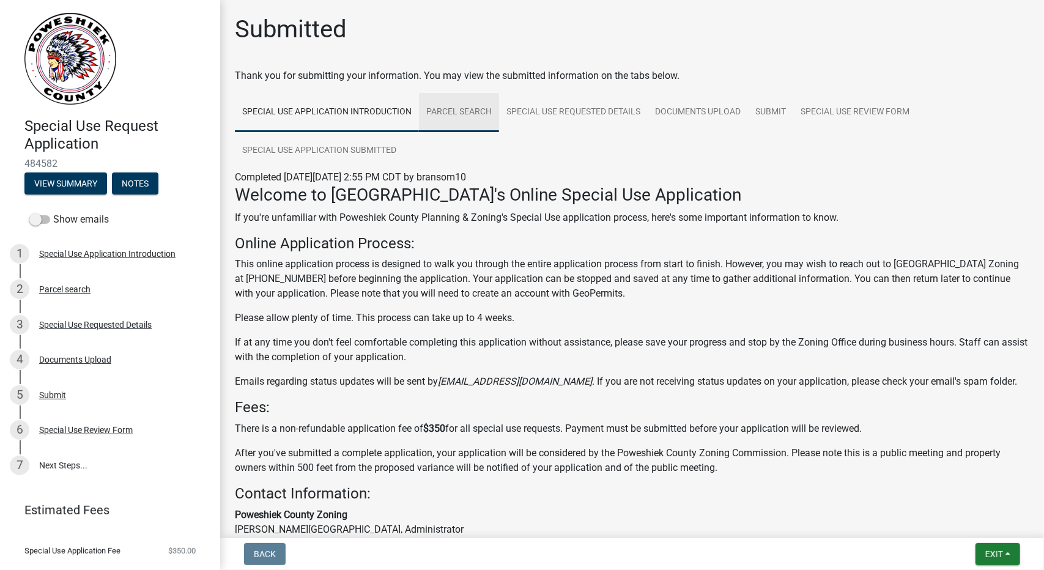
click at [467, 108] on link "Parcel search" at bounding box center [459, 112] width 80 height 39
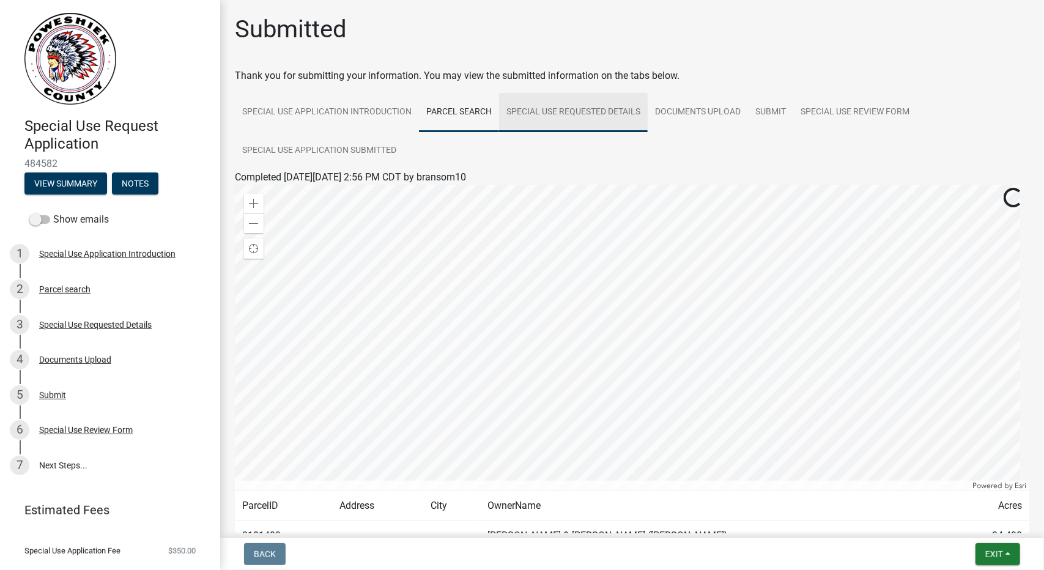
click at [571, 113] on link "Special Use Requested Details" at bounding box center [573, 112] width 149 height 39
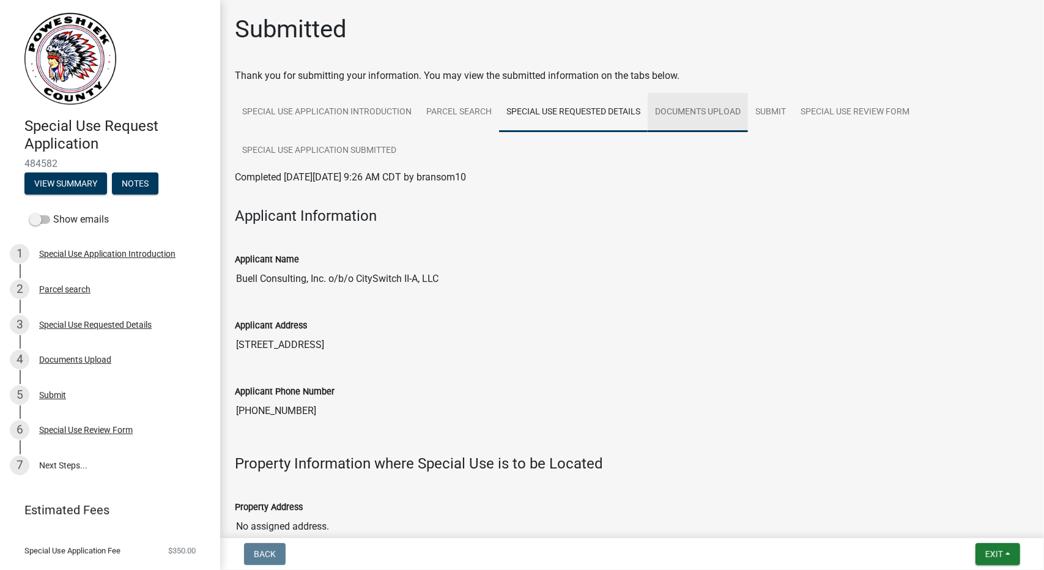
click at [696, 119] on link "Documents Upload" at bounding box center [698, 112] width 100 height 39
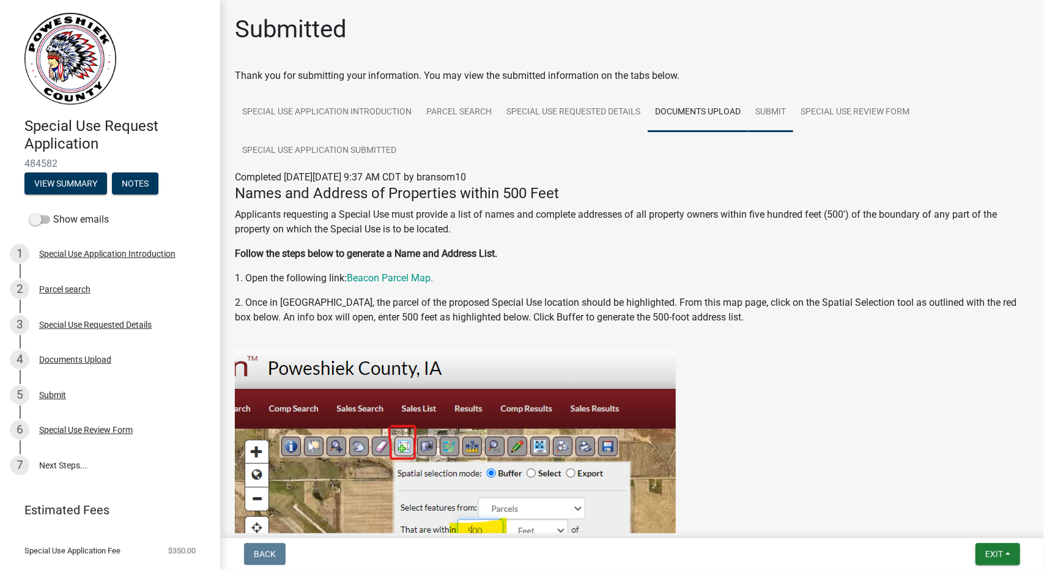
click at [777, 112] on link "Submit" at bounding box center [770, 112] width 45 height 39
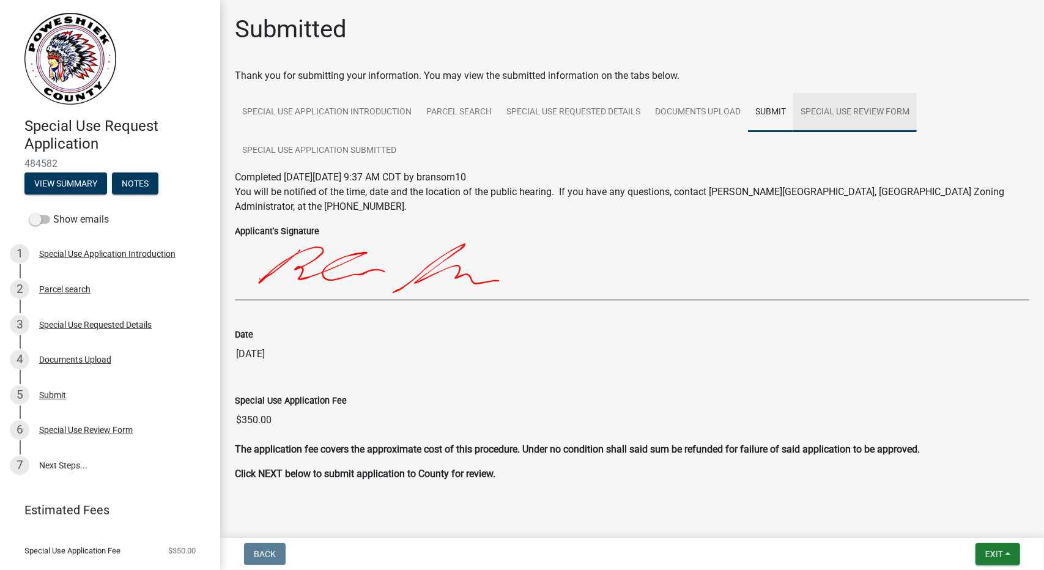
click at [881, 113] on link "Special Use Review Form" at bounding box center [855, 112] width 124 height 39
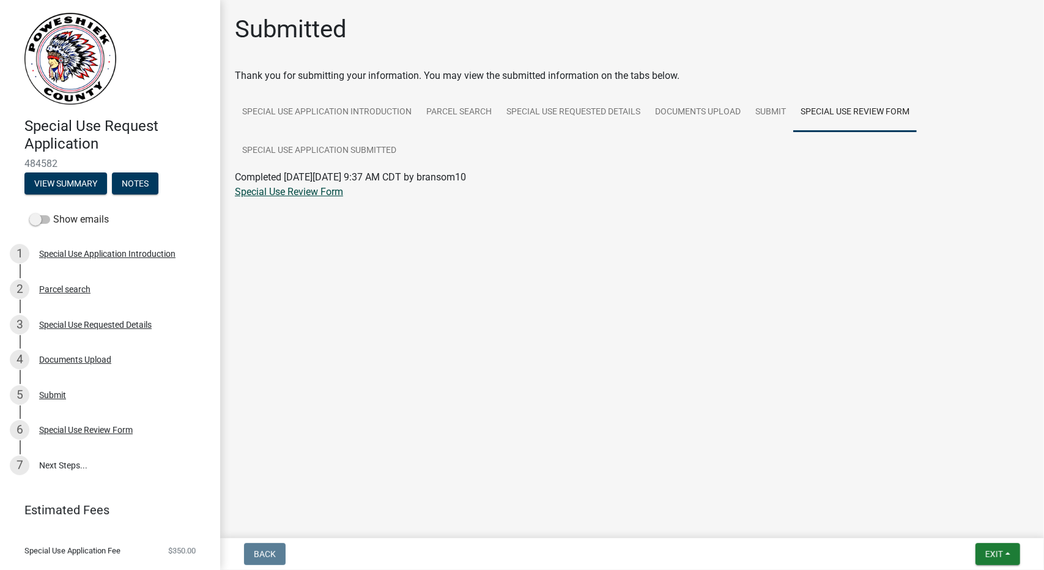
click at [277, 188] on link "Special Use Review Form" at bounding box center [289, 192] width 108 height 12
click at [75, 461] on link "7 Next Steps..." at bounding box center [110, 465] width 220 height 35
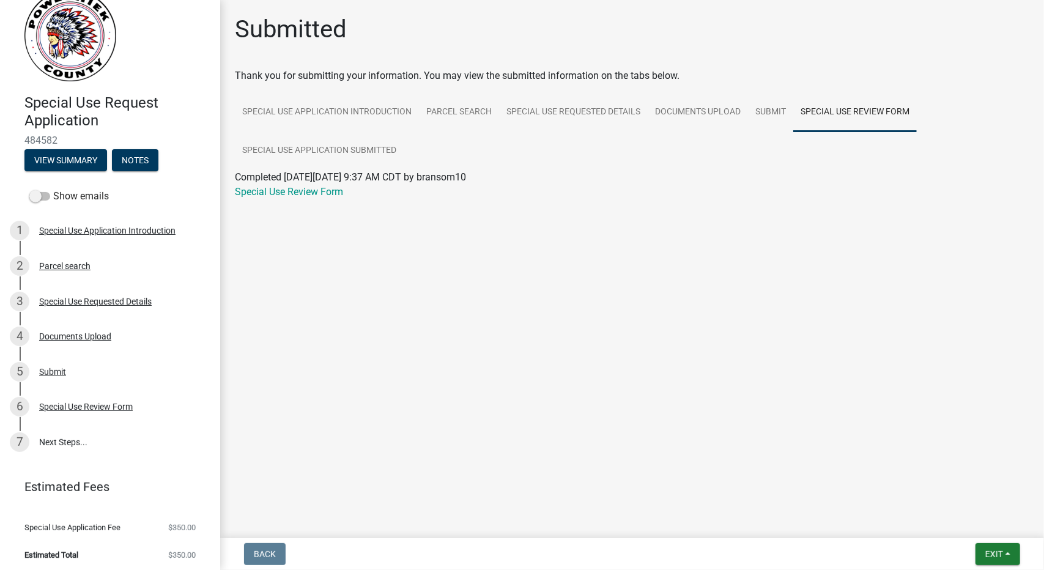
scroll to position [27, 0]
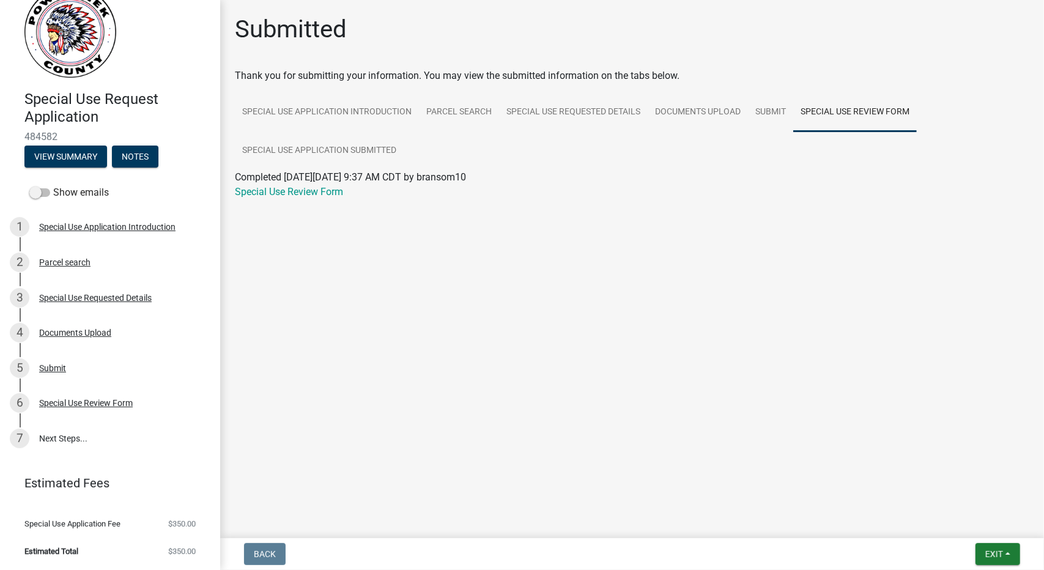
click at [76, 547] on span "Estimated Total" at bounding box center [51, 551] width 54 height 8
click at [172, 552] on span "$350.00" at bounding box center [182, 551] width 28 height 8
click at [1009, 559] on button "Exit" at bounding box center [998, 554] width 45 height 22
click at [963, 525] on button "Save & Exit" at bounding box center [972, 522] width 98 height 29
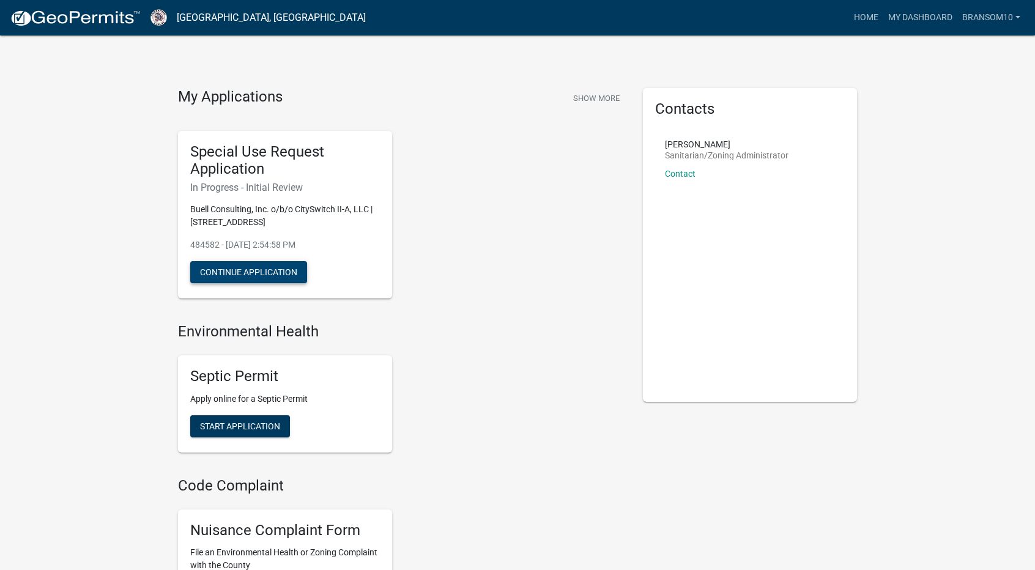
click at [229, 271] on button "Continue Application" at bounding box center [248, 272] width 117 height 22
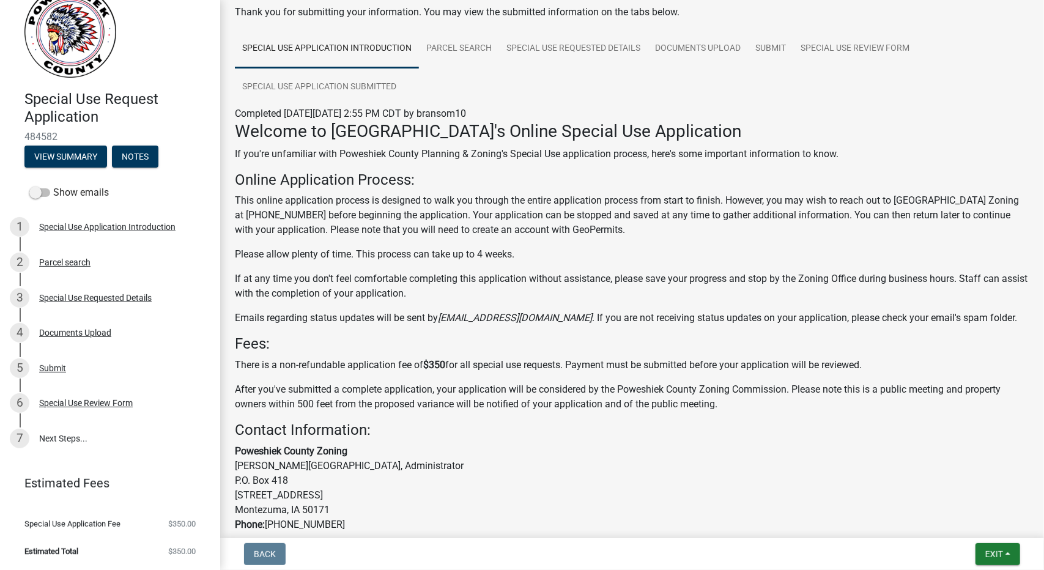
scroll to position [149, 0]
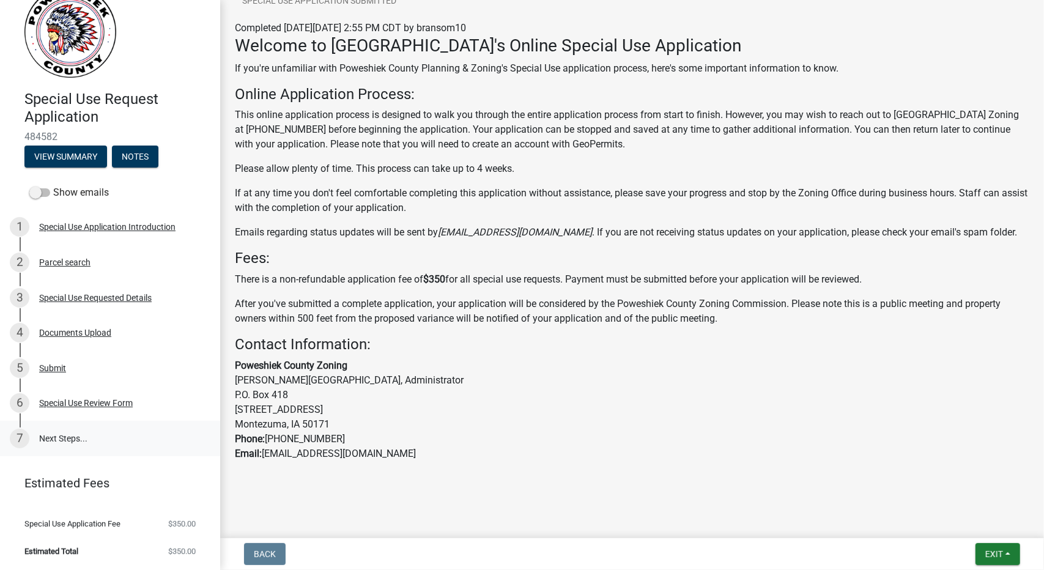
click at [57, 432] on link "7 Next Steps..." at bounding box center [110, 438] width 220 height 35
click at [56, 440] on link "7 Next Steps..." at bounding box center [110, 438] width 220 height 35
click at [69, 547] on span "Estimated Total" at bounding box center [51, 551] width 54 height 8
click at [157, 517] on li "Special Use Application Fee $350.00" at bounding box center [110, 524] width 220 height 28
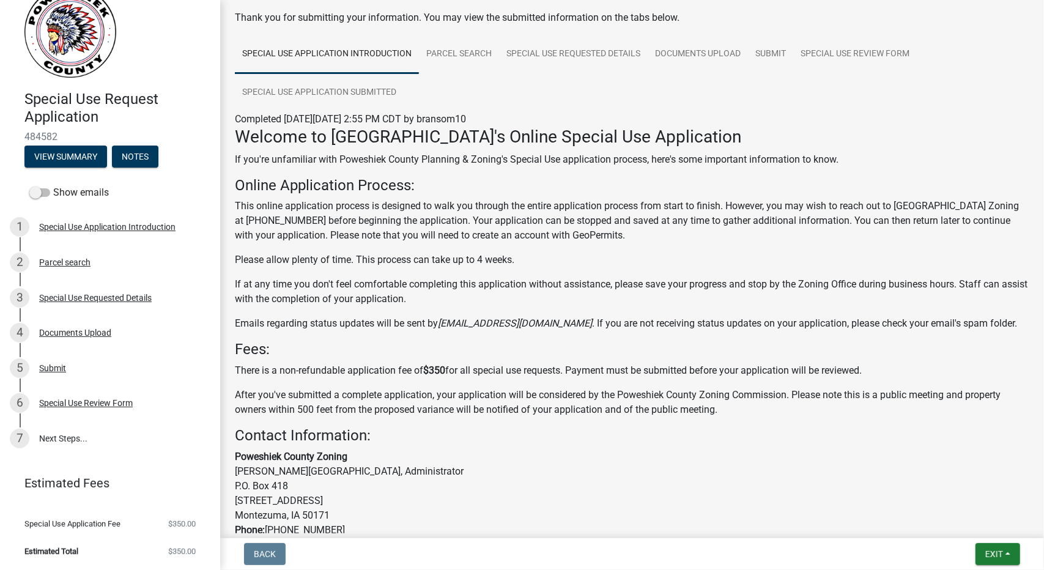
scroll to position [0, 0]
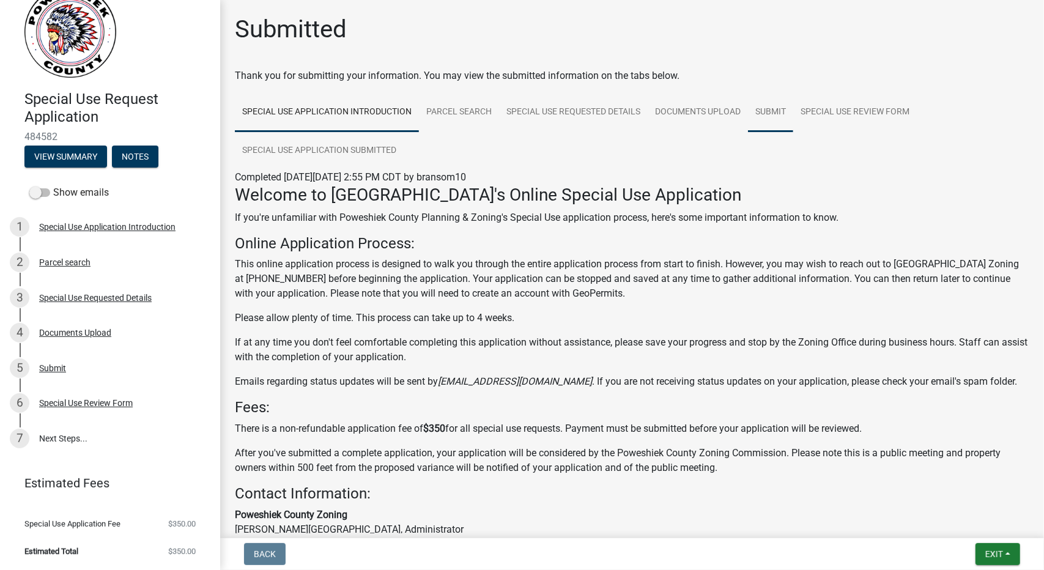
click at [770, 116] on link "Submit" at bounding box center [770, 112] width 45 height 39
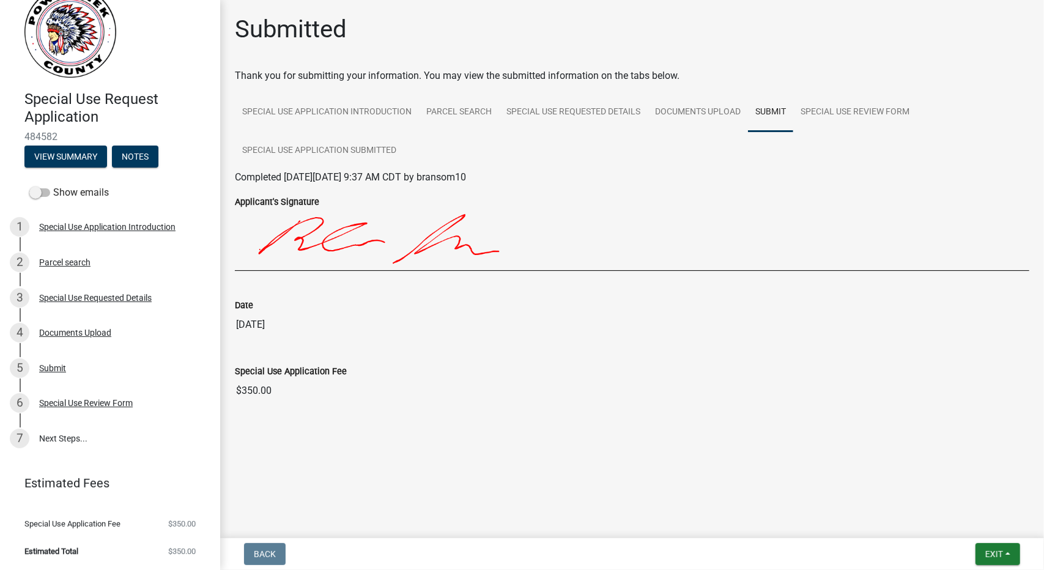
click at [277, 404] on div "Special Use Application Fee $350.00" at bounding box center [632, 380] width 813 height 66
click at [829, 107] on link "Special Use Review Form" at bounding box center [855, 112] width 124 height 39
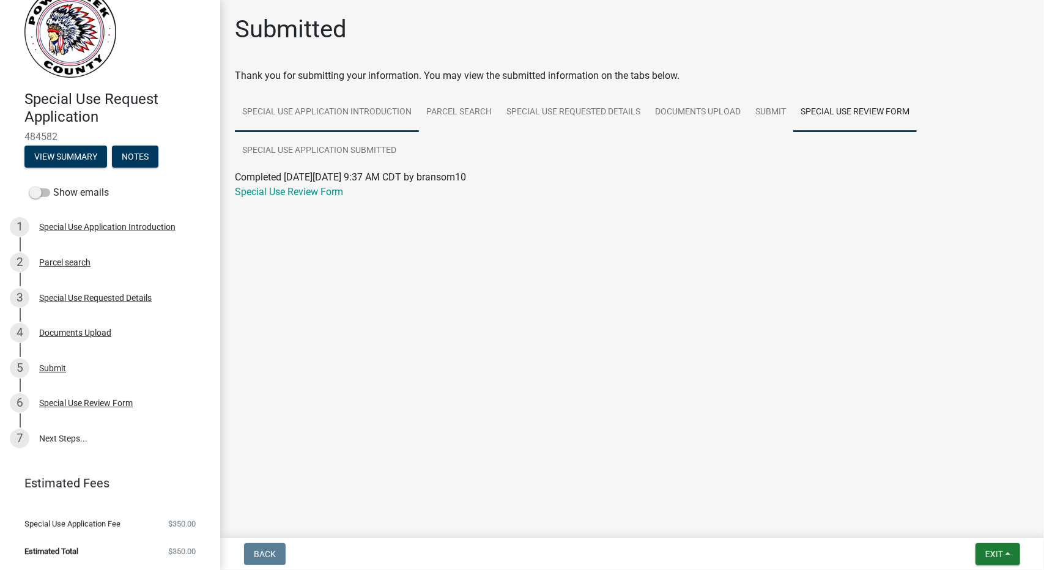
click at [341, 117] on link "Special Use Application Introduction" at bounding box center [327, 112] width 184 height 39
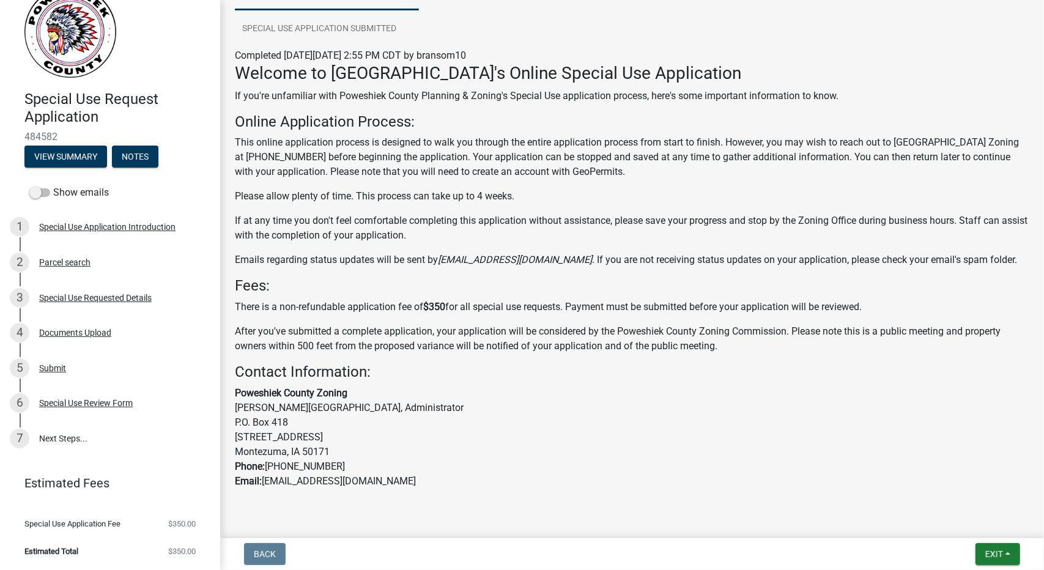
scroll to position [149, 0]
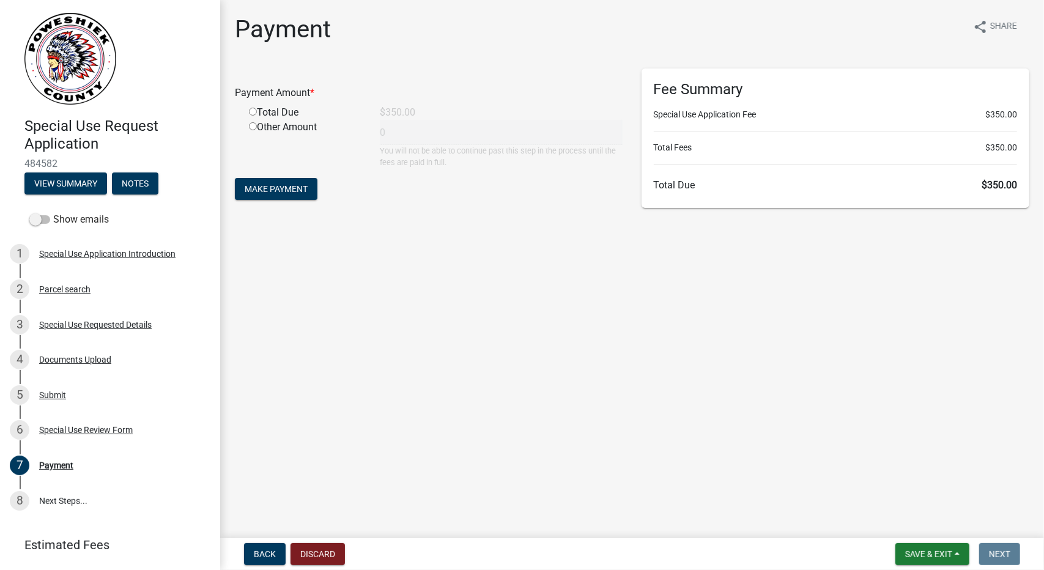
click at [253, 112] on input "radio" at bounding box center [253, 112] width 8 height 8
radio input "true"
type input "350"
click at [281, 193] on span "Make Payment" at bounding box center [276, 189] width 63 height 10
